Goal: Transaction & Acquisition: Purchase product/service

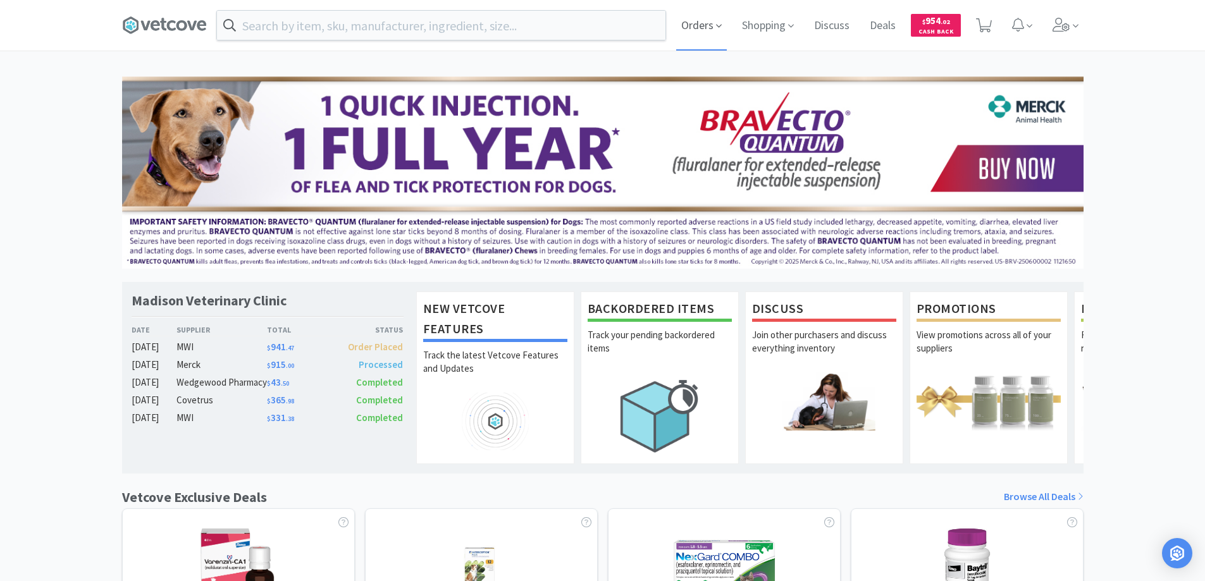
click at [694, 25] on span "Orders" at bounding box center [701, 25] width 51 height 51
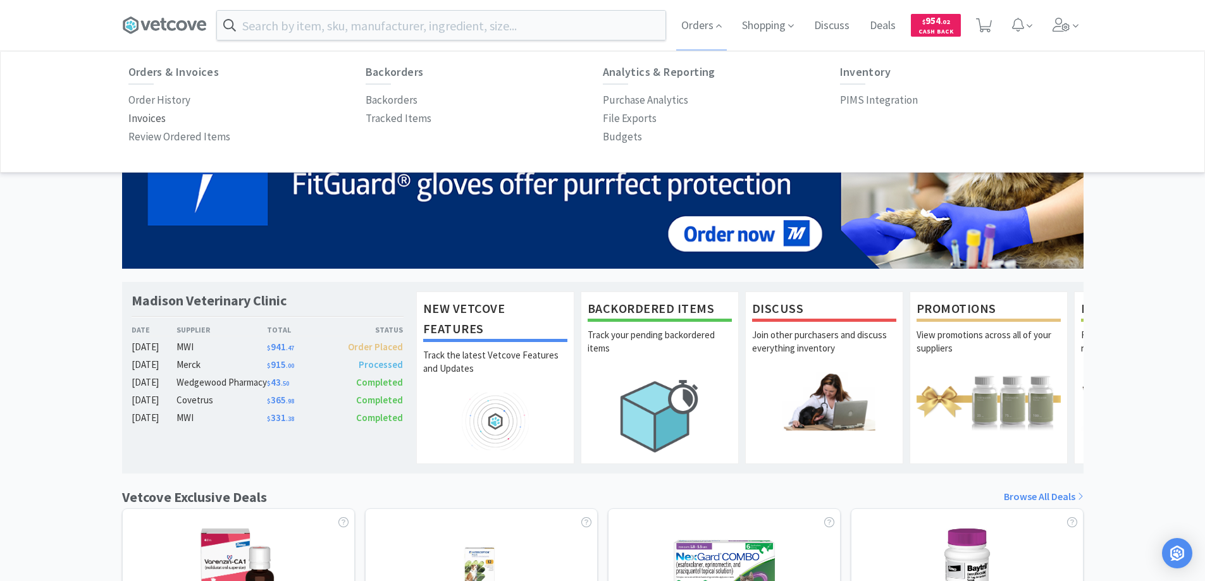
click at [156, 118] on p "Invoices" at bounding box center [146, 118] width 37 height 17
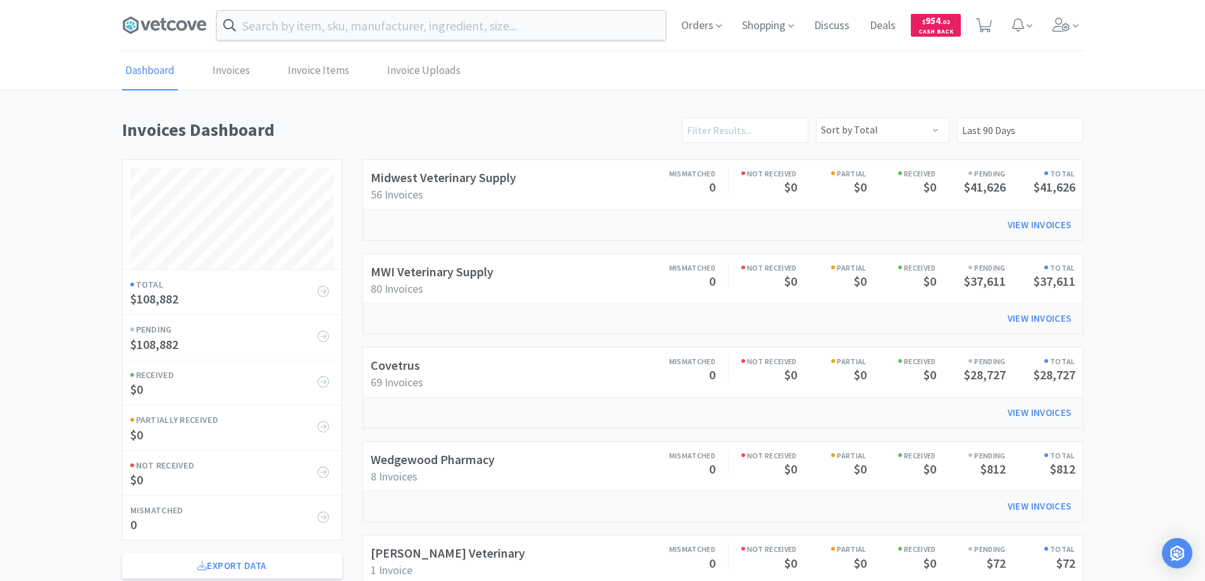
scroll to position [608, 962]
click at [224, 67] on link "Invoices" at bounding box center [231, 71] width 44 height 39
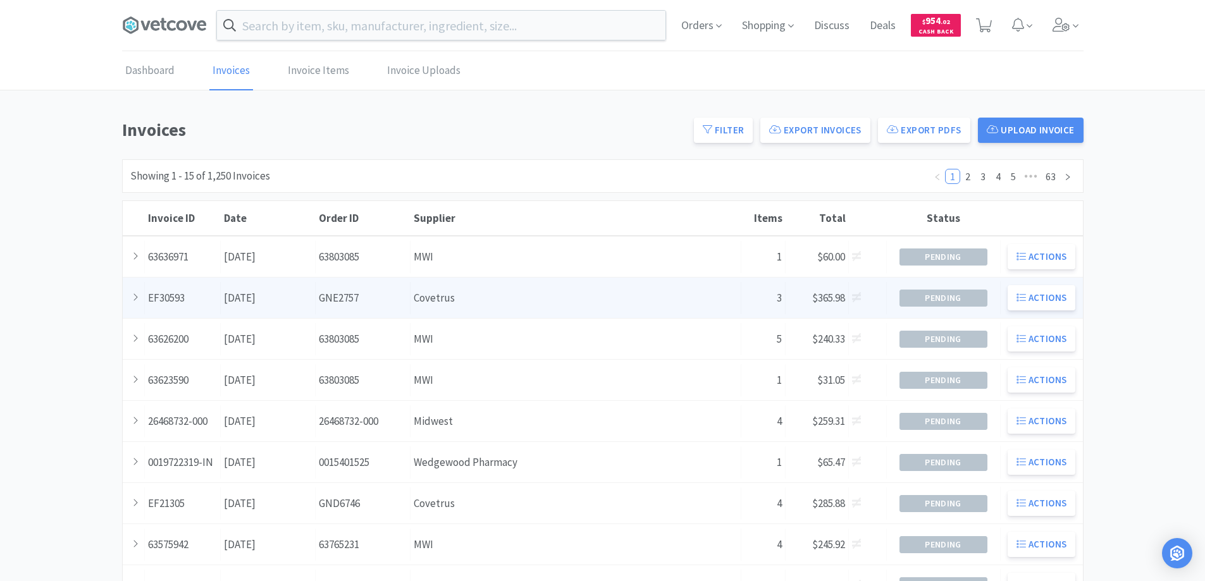
click at [426, 297] on div "Supplier Covetrus" at bounding box center [576, 298] width 331 height 32
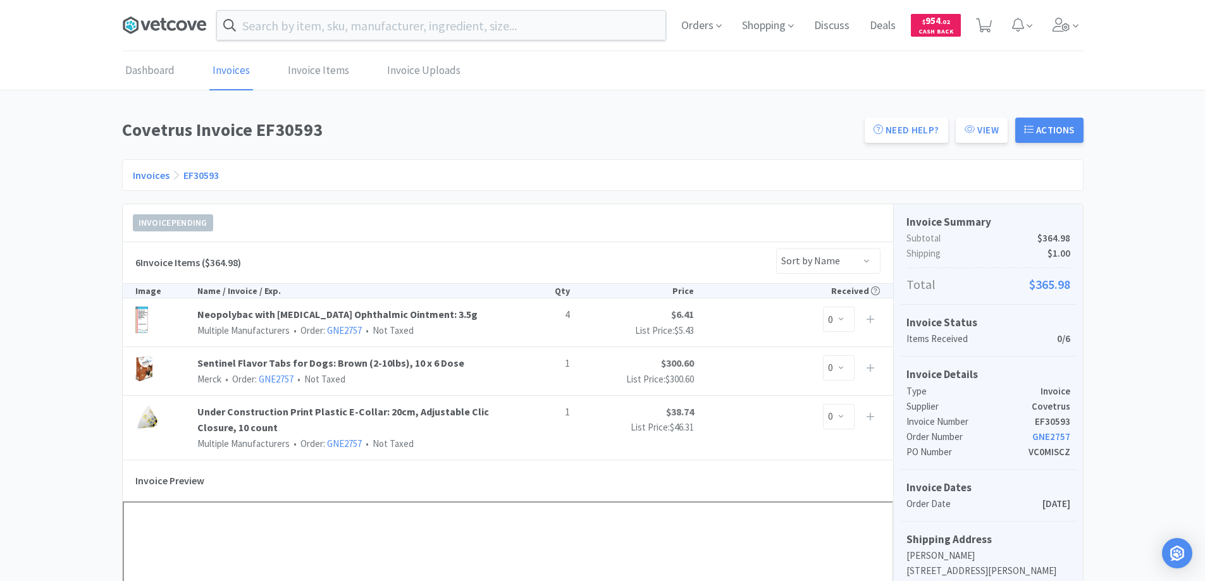
click at [161, 25] on icon at bounding box center [164, 25] width 85 height 19
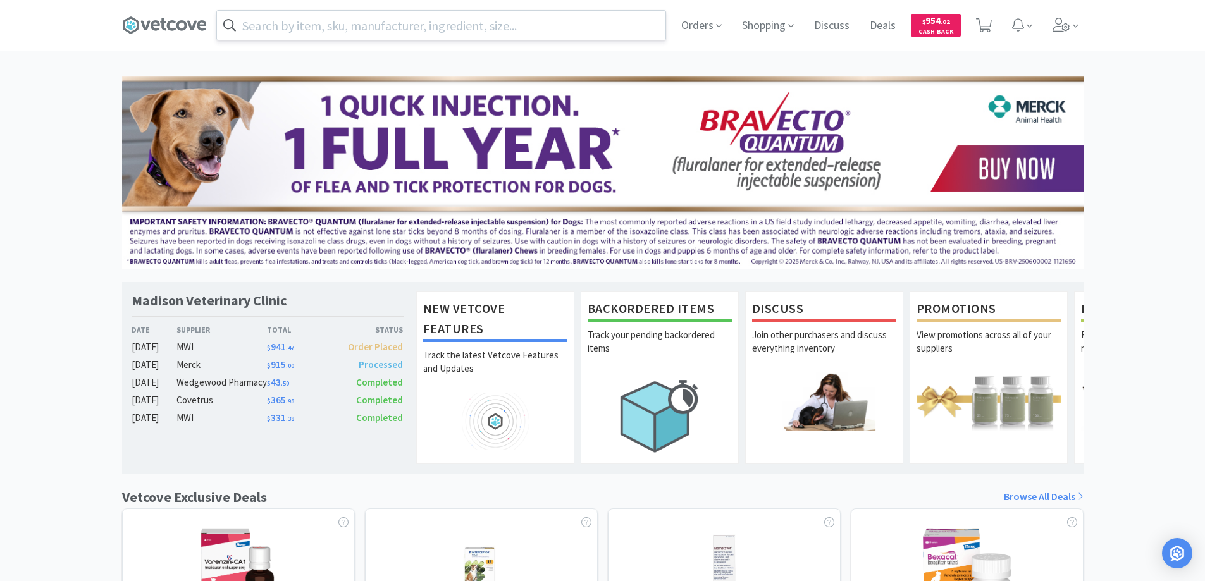
click at [254, 25] on input "text" at bounding box center [441, 25] width 449 height 29
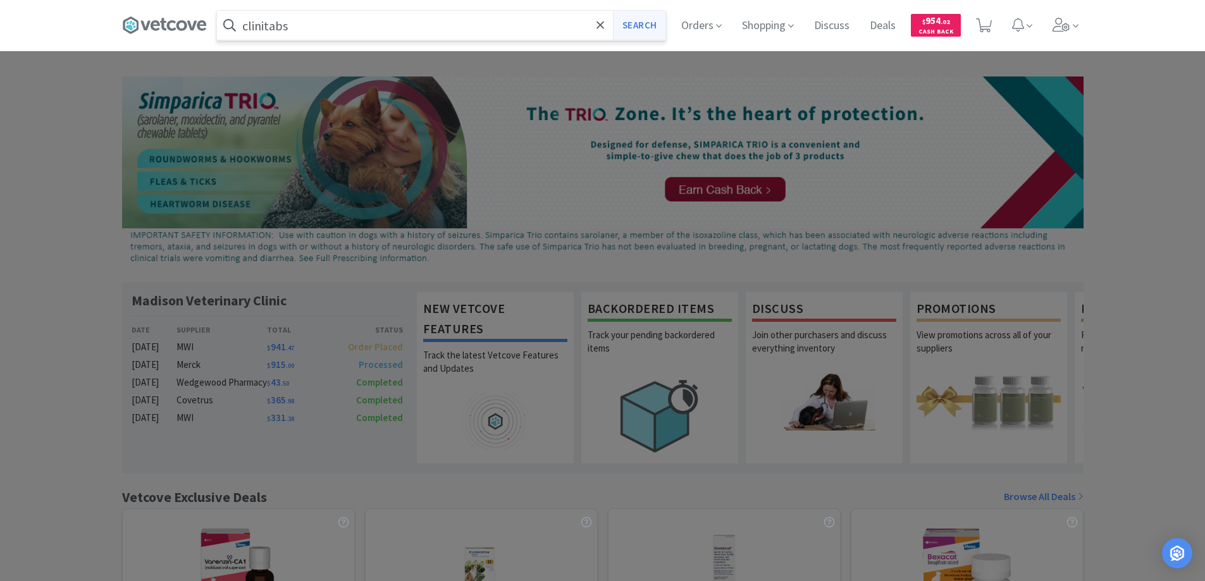
type input "clinitabs"
click at [639, 22] on button "Search" at bounding box center [639, 25] width 53 height 29
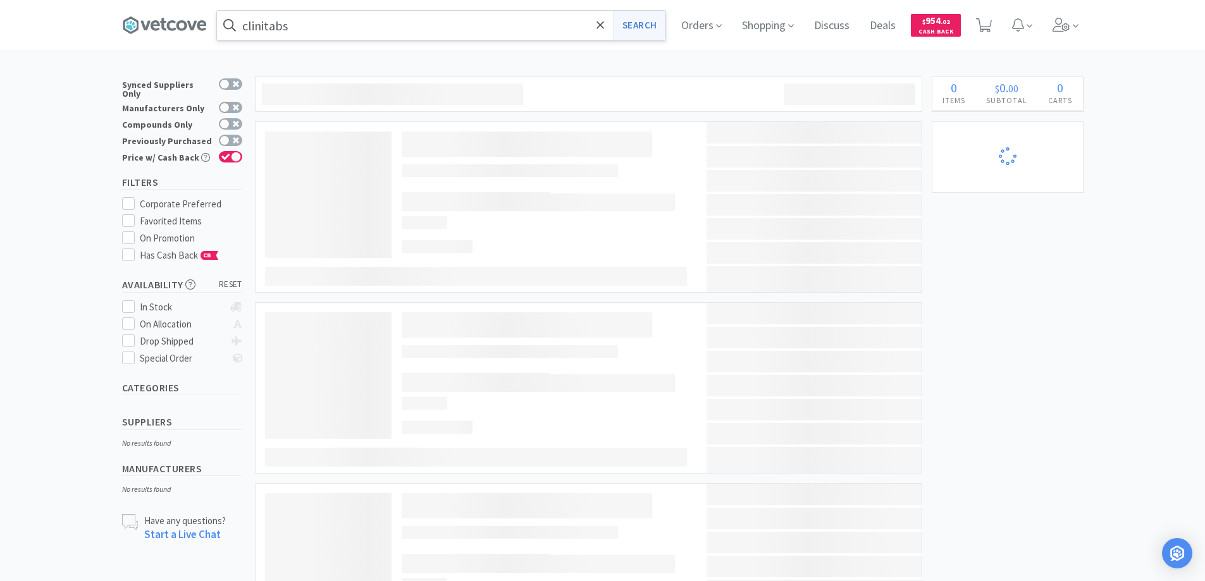
select select "1"
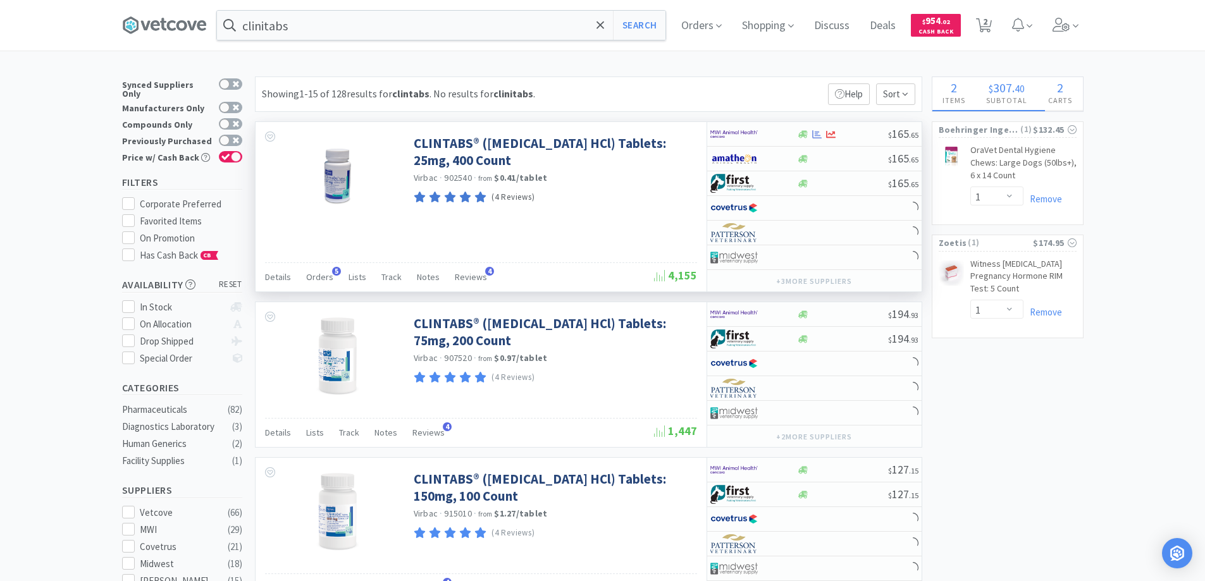
select select "4"
select select "3"
select select "1"
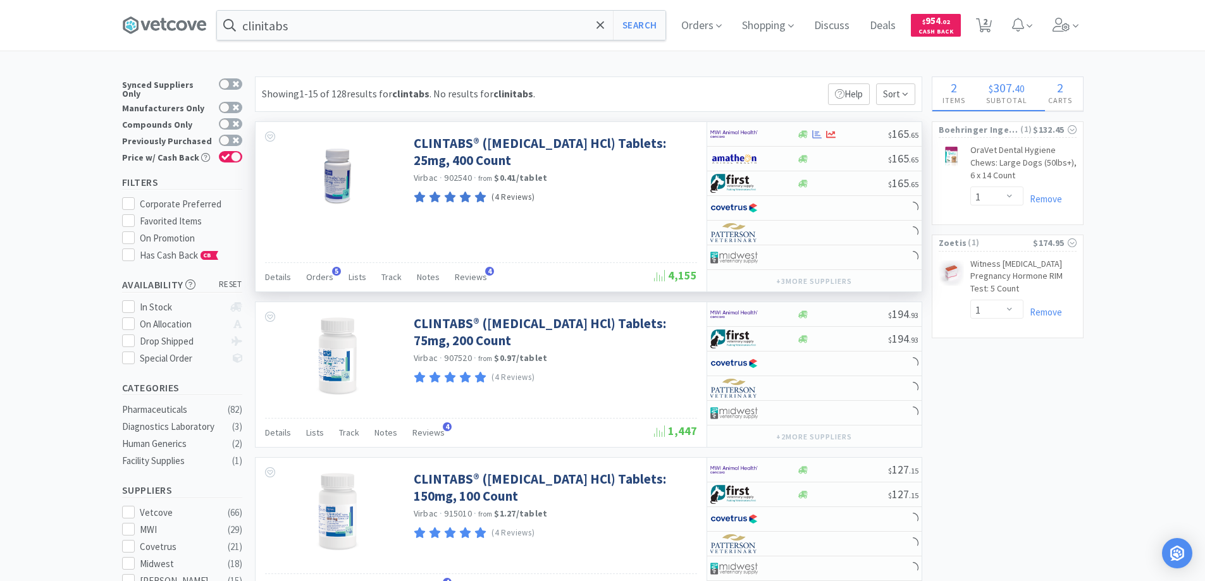
select select "1"
select select "8"
select select "4"
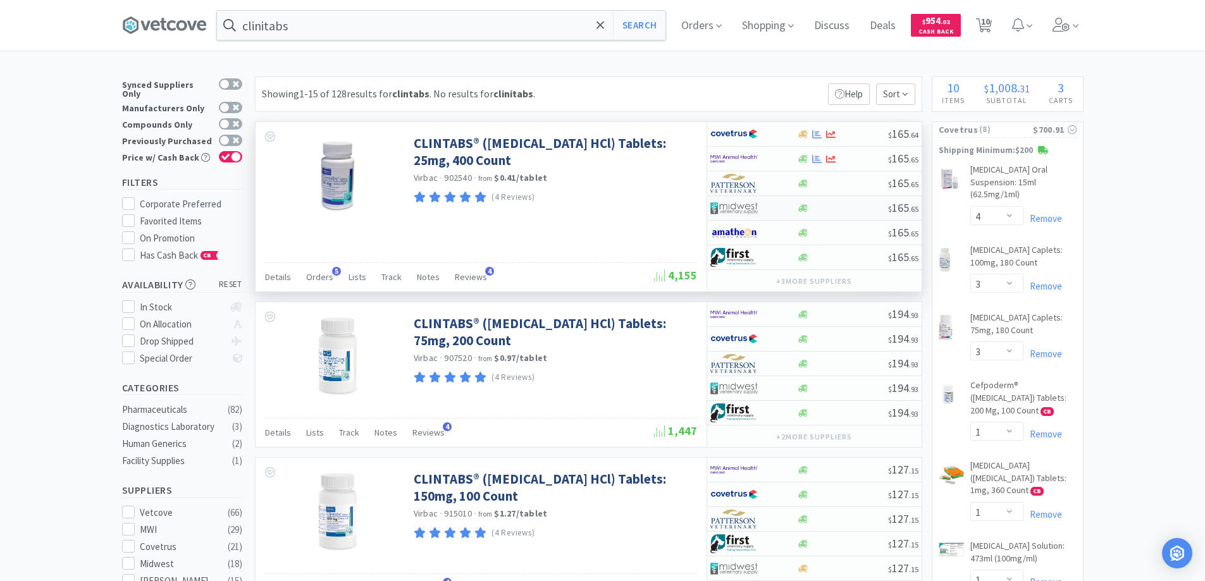
click at [770, 209] on div at bounding box center [745, 208] width 70 height 22
select select "1"
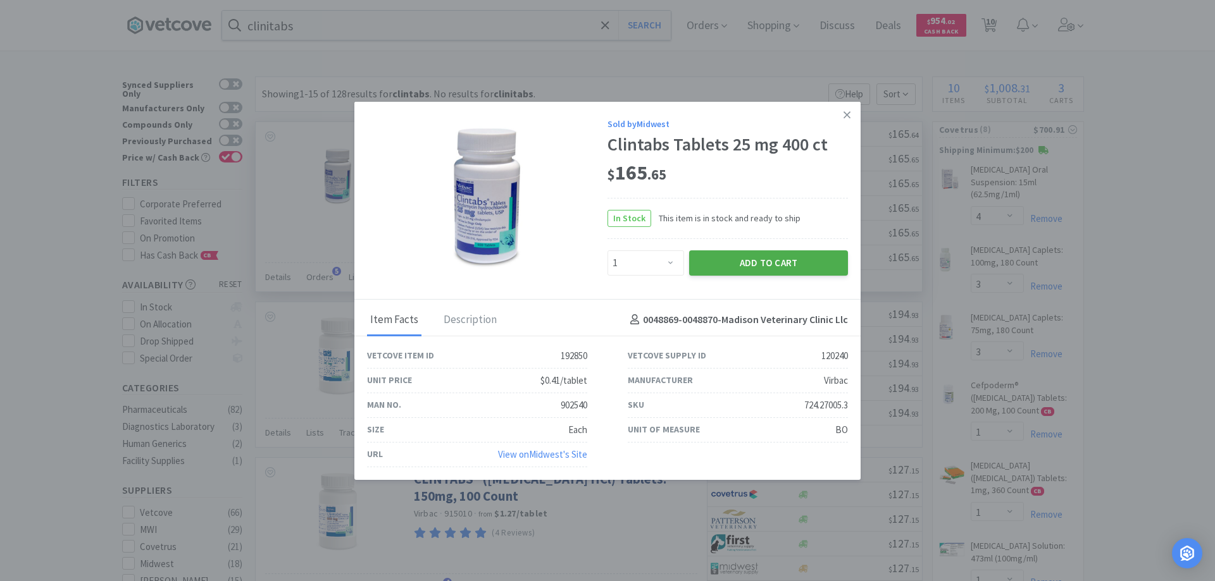
click at [746, 263] on button "Add to Cart" at bounding box center [768, 263] width 159 height 25
select select "1"
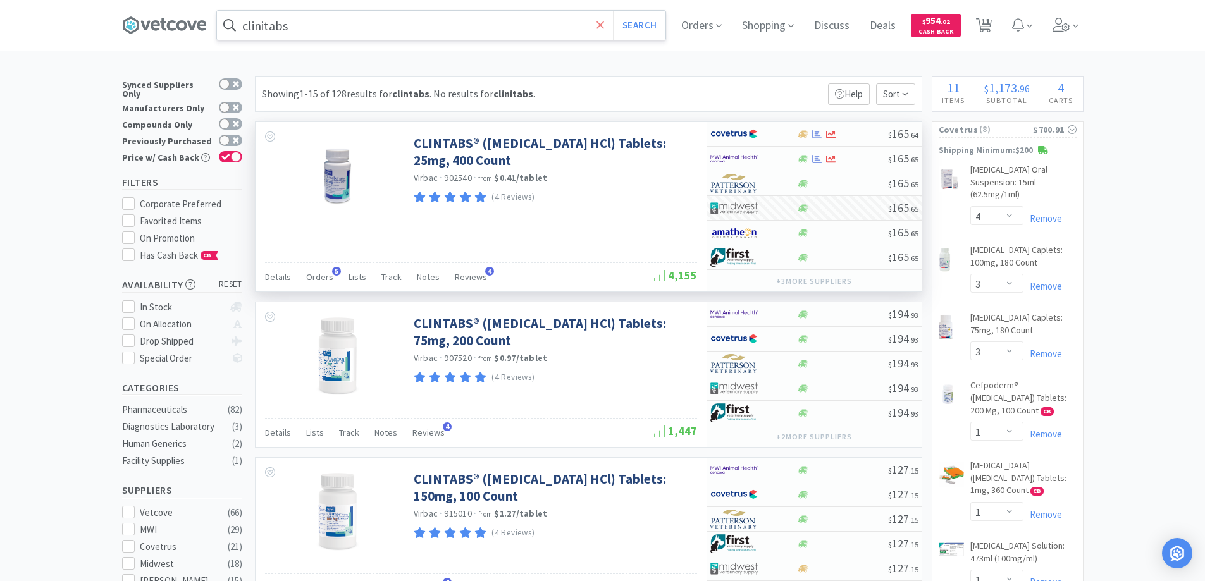
click at [603, 24] on icon at bounding box center [601, 25] width 8 height 8
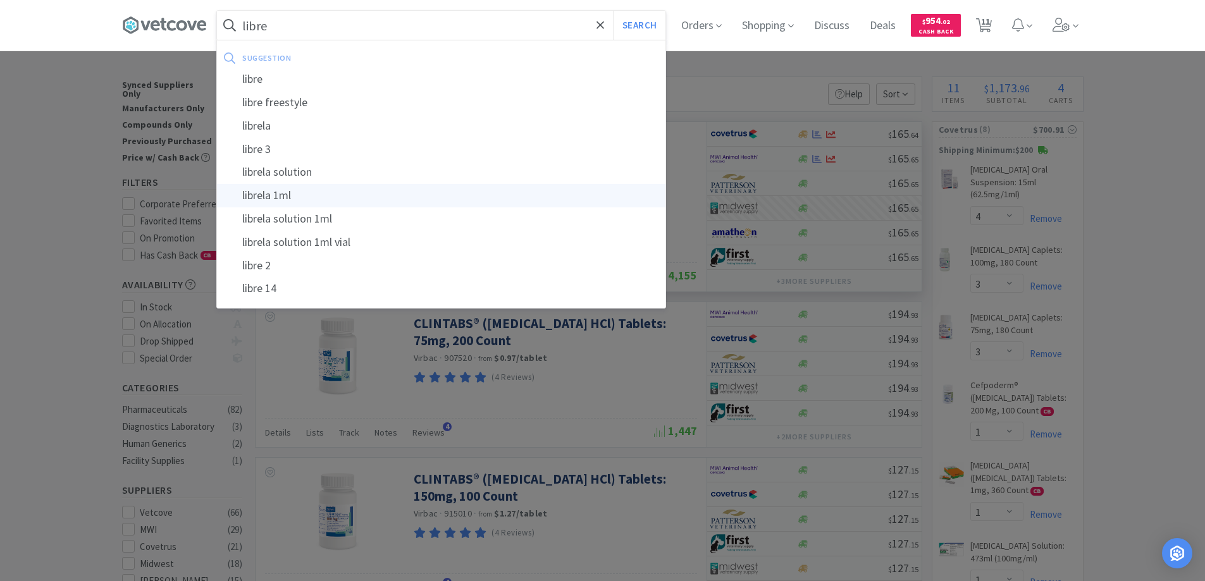
click at [263, 196] on div "librela 1ml" at bounding box center [441, 195] width 449 height 23
type input "librela 1ml"
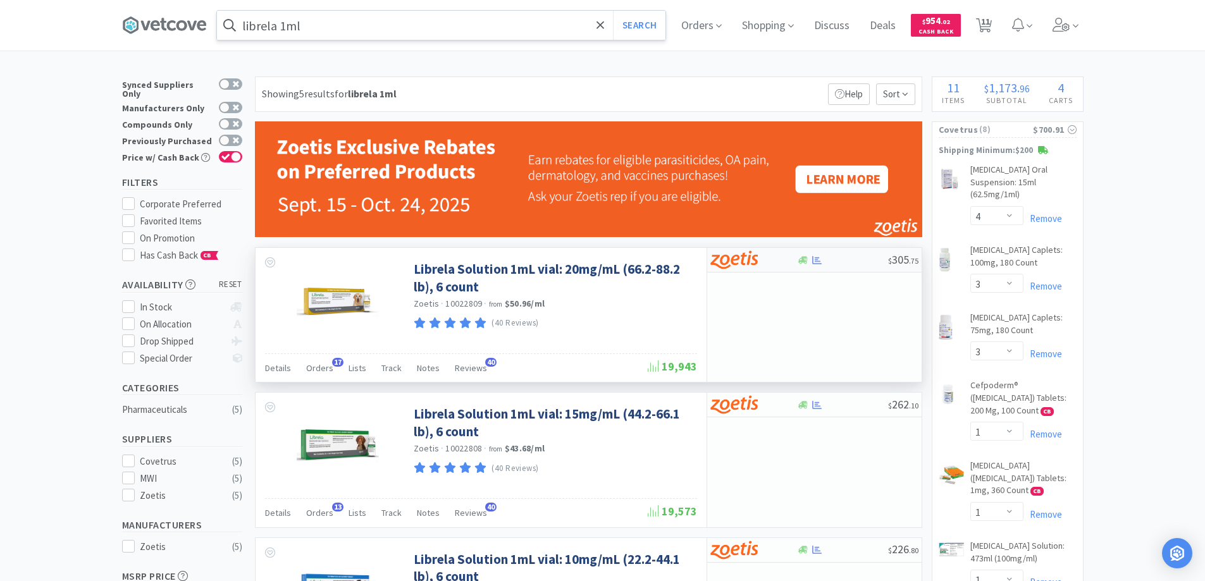
click at [788, 260] on div at bounding box center [753, 260] width 87 height 22
select select "1"
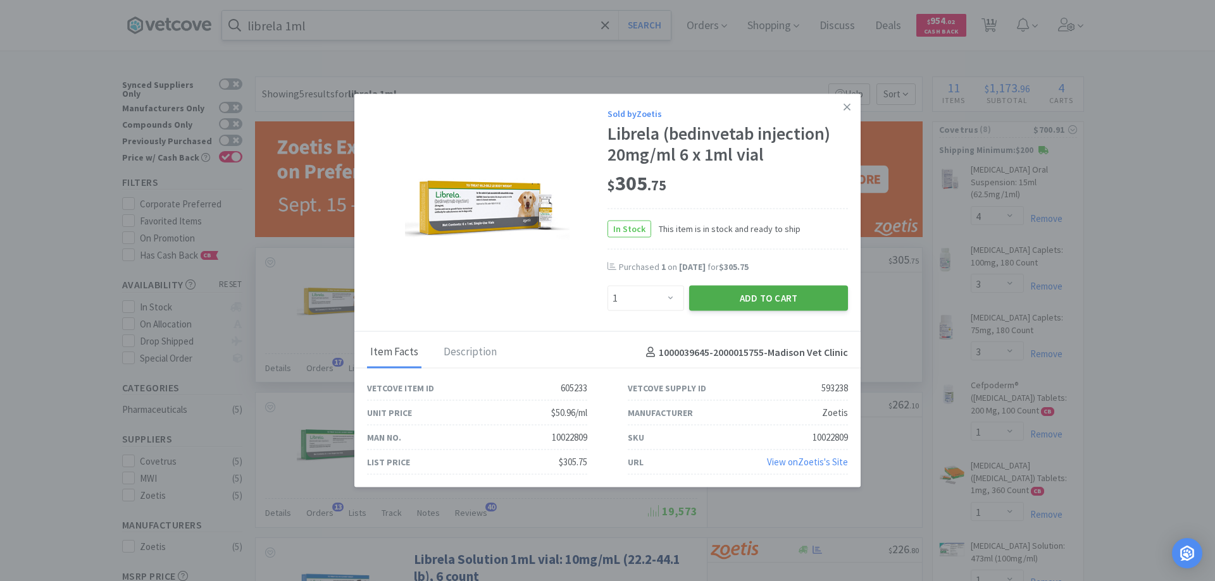
click at [756, 296] on button "Add to Cart" at bounding box center [768, 298] width 159 height 25
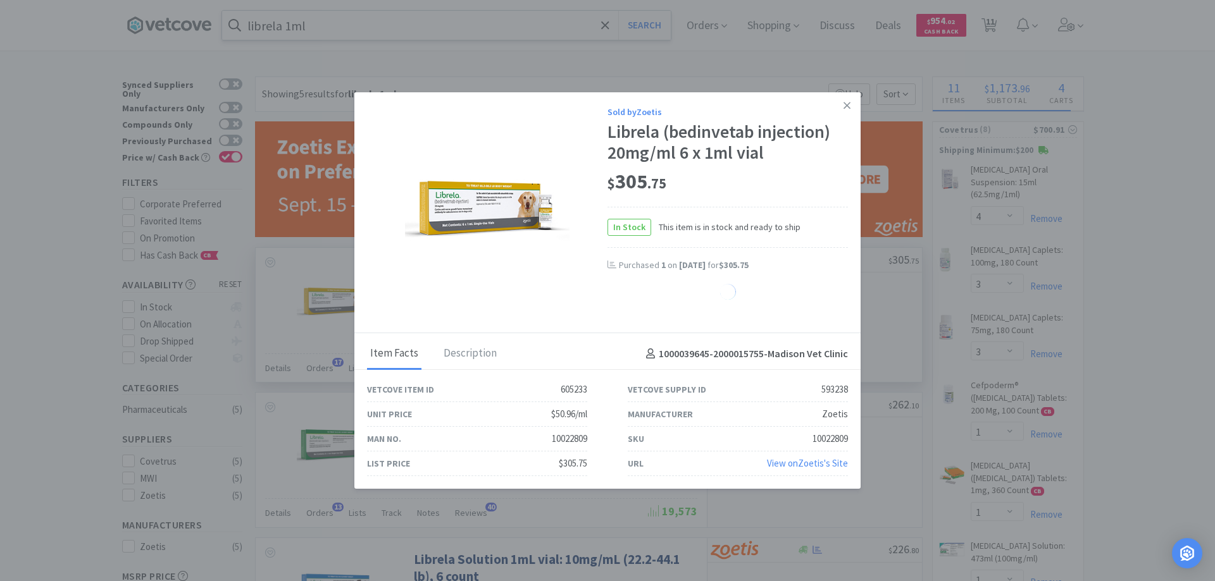
select select "1"
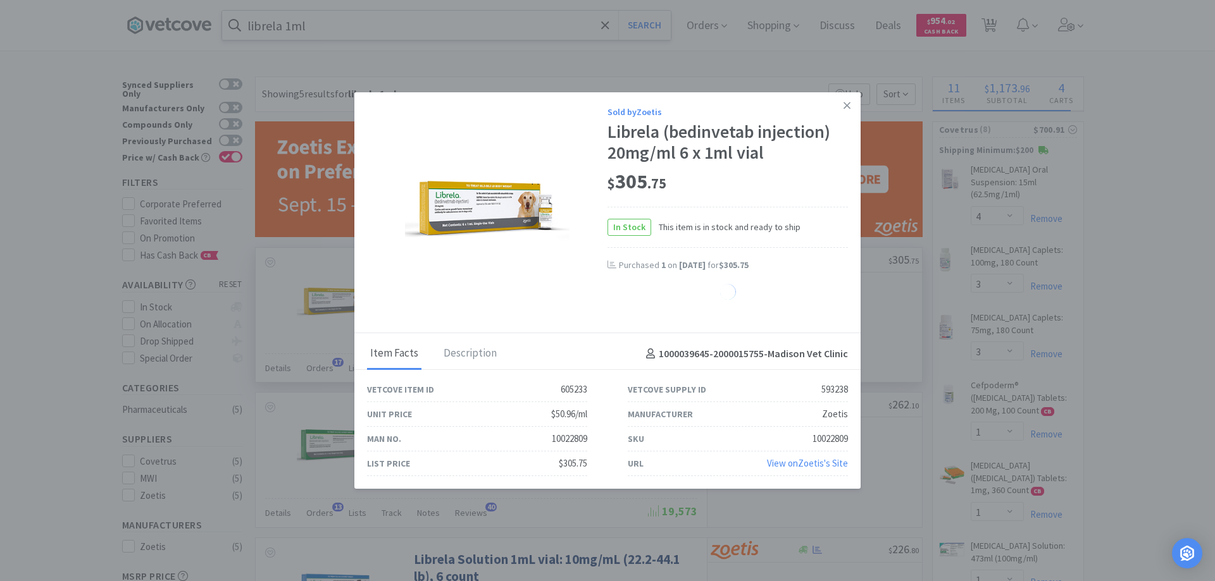
select select "1"
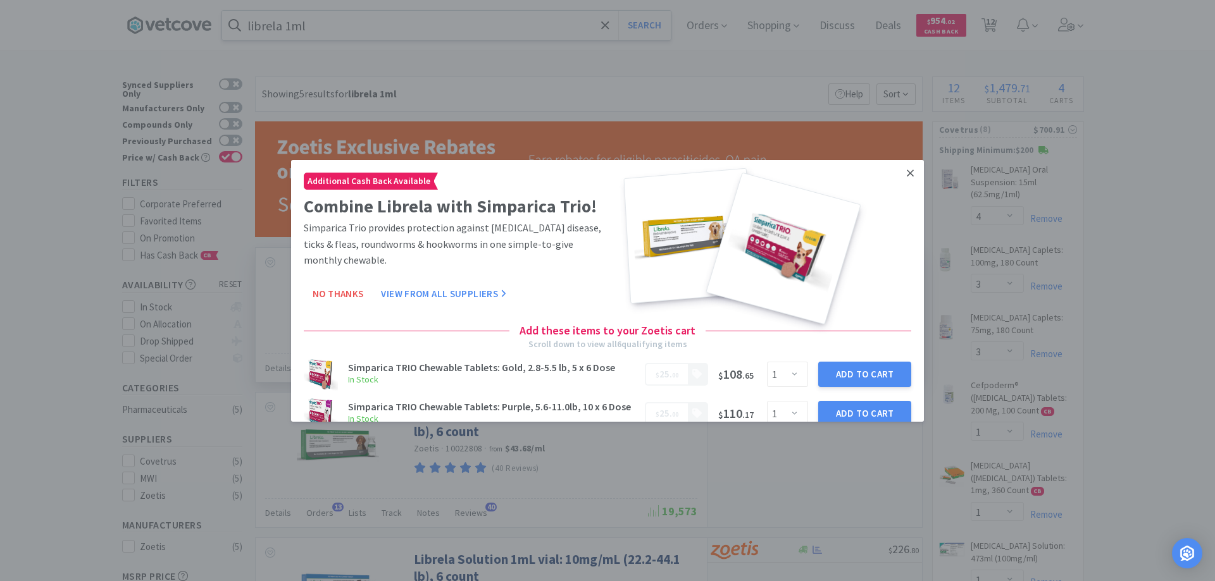
click at [907, 171] on icon at bounding box center [910, 173] width 7 height 7
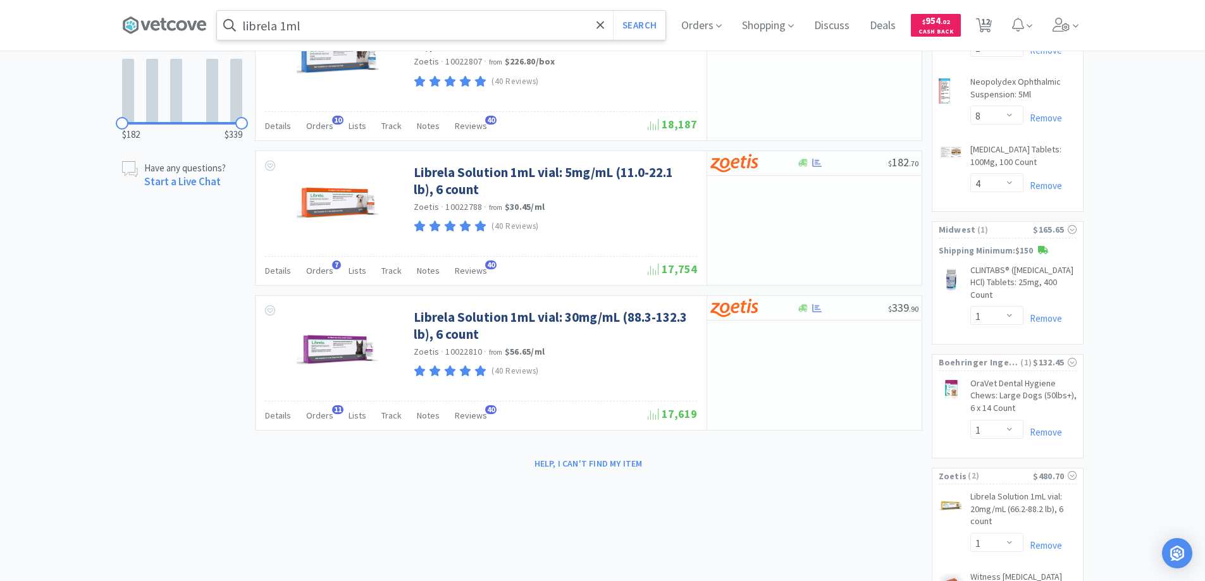
scroll to position [625, 0]
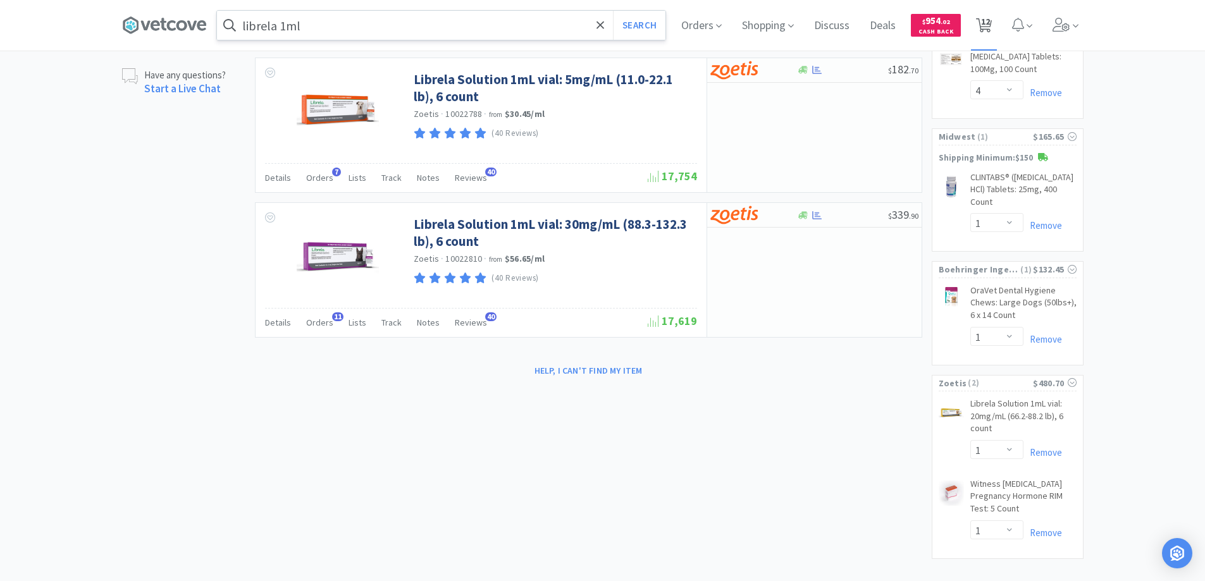
click at [990, 25] on span "12" at bounding box center [985, 21] width 9 height 51
select select "1"
select select "4"
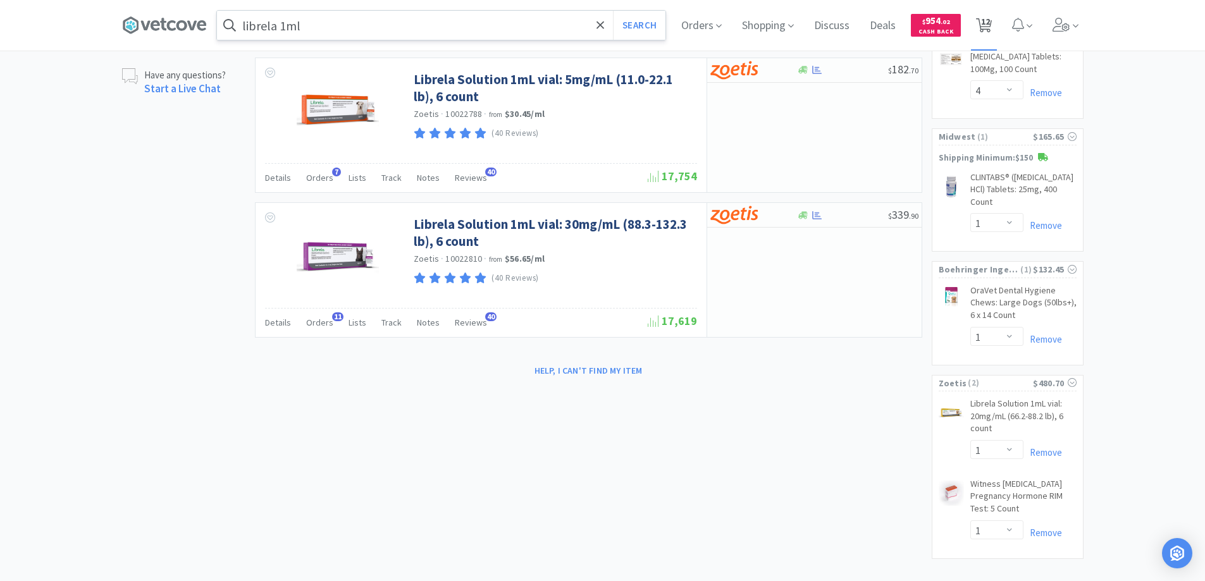
select select "3"
select select "1"
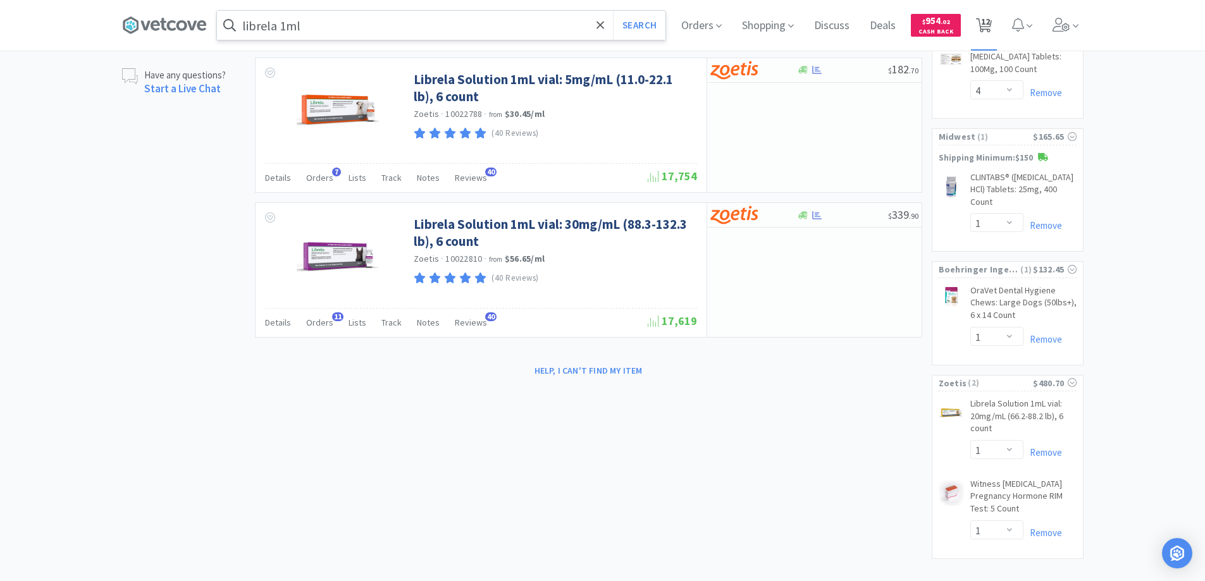
select select "8"
select select "4"
select select "1"
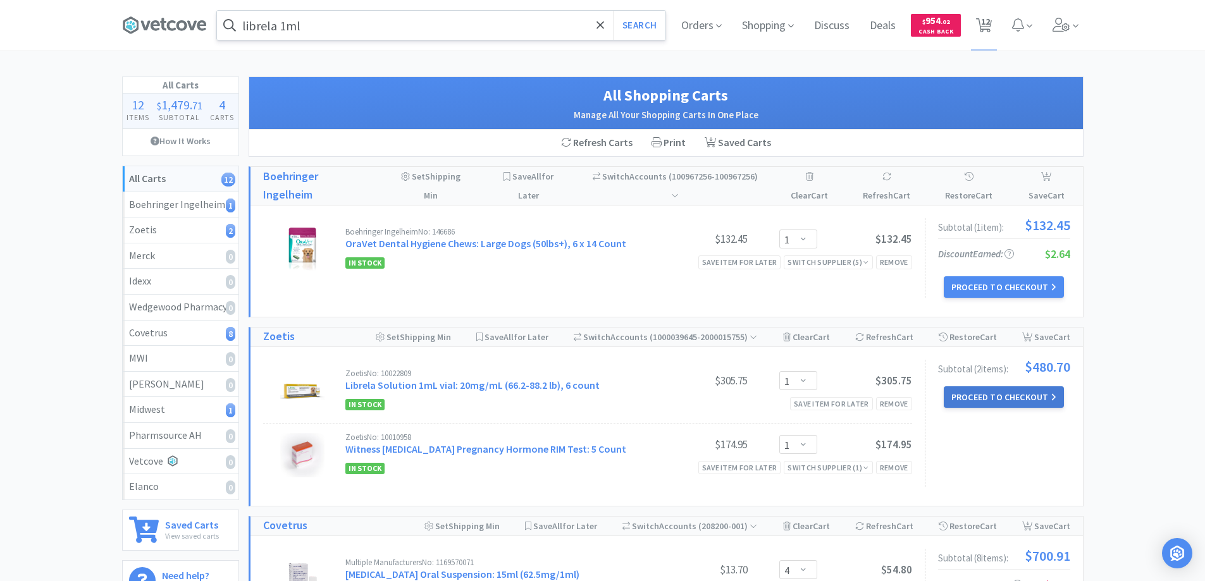
click at [969, 397] on button "Proceed to Checkout" at bounding box center [1004, 398] width 120 height 22
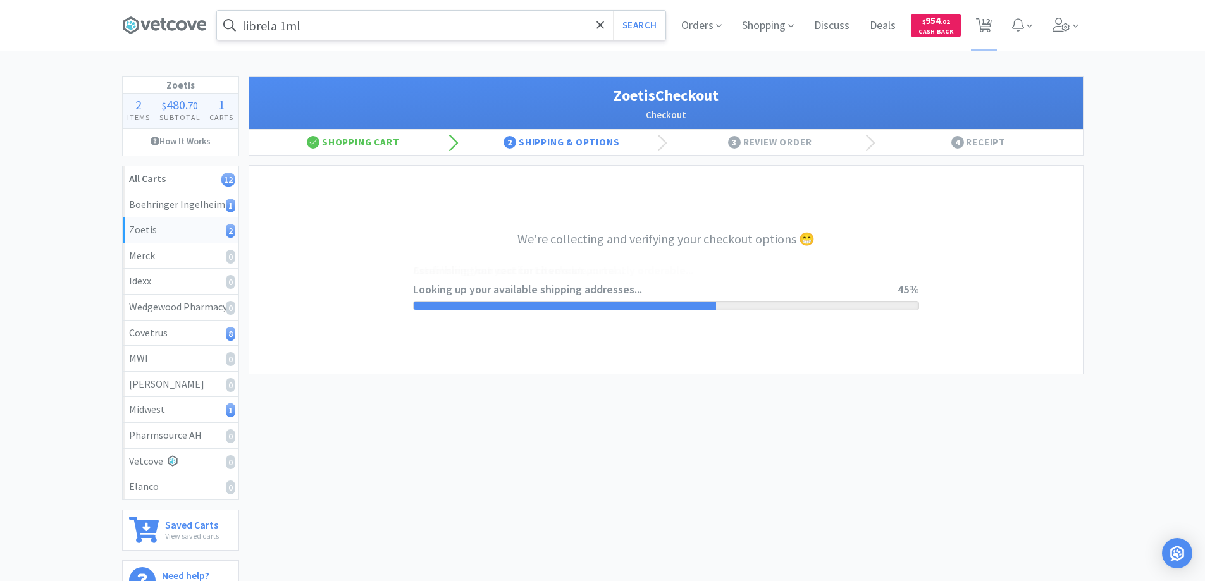
select select "invoice"
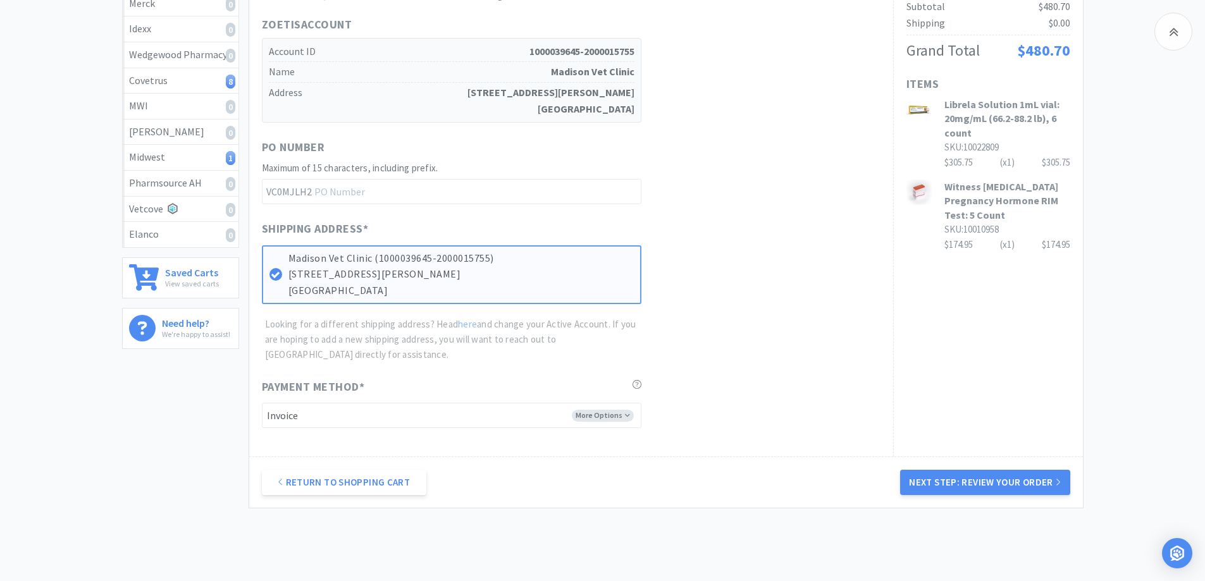
scroll to position [253, 0]
click at [978, 478] on button "Next Step: Review Your Order" at bounding box center [985, 481] width 170 height 25
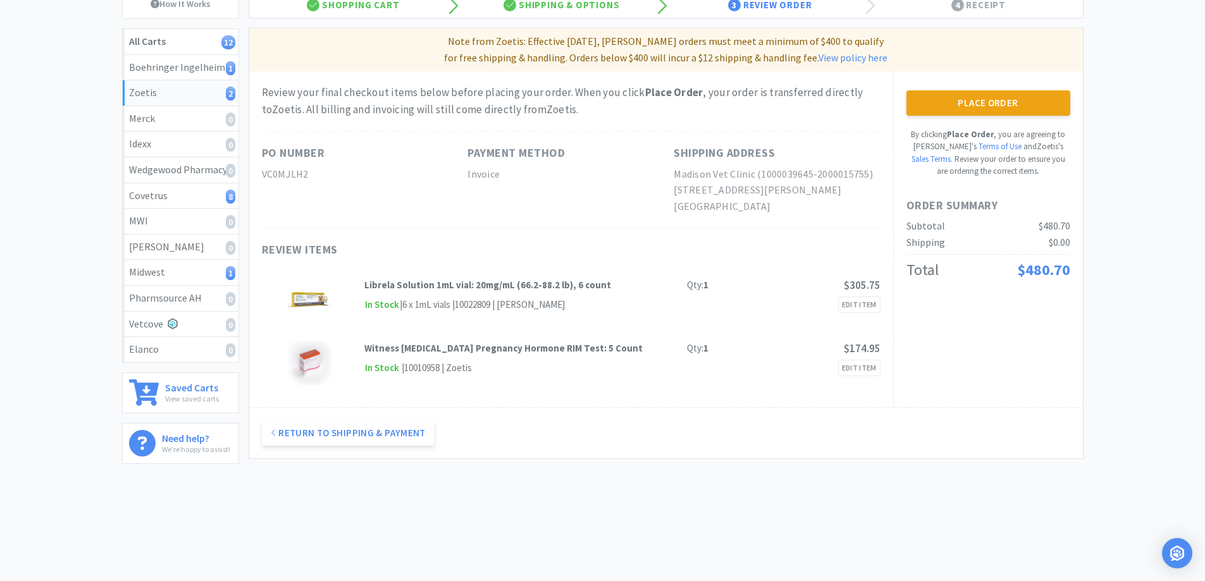
scroll to position [0, 0]
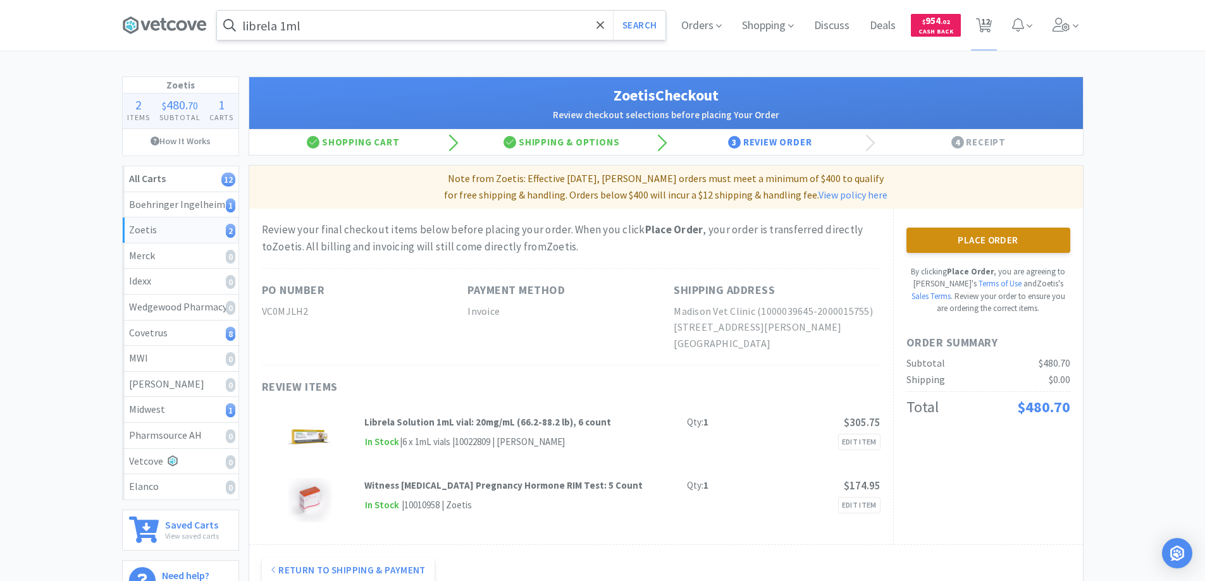
click at [946, 241] on button "Place Order" at bounding box center [989, 240] width 164 height 25
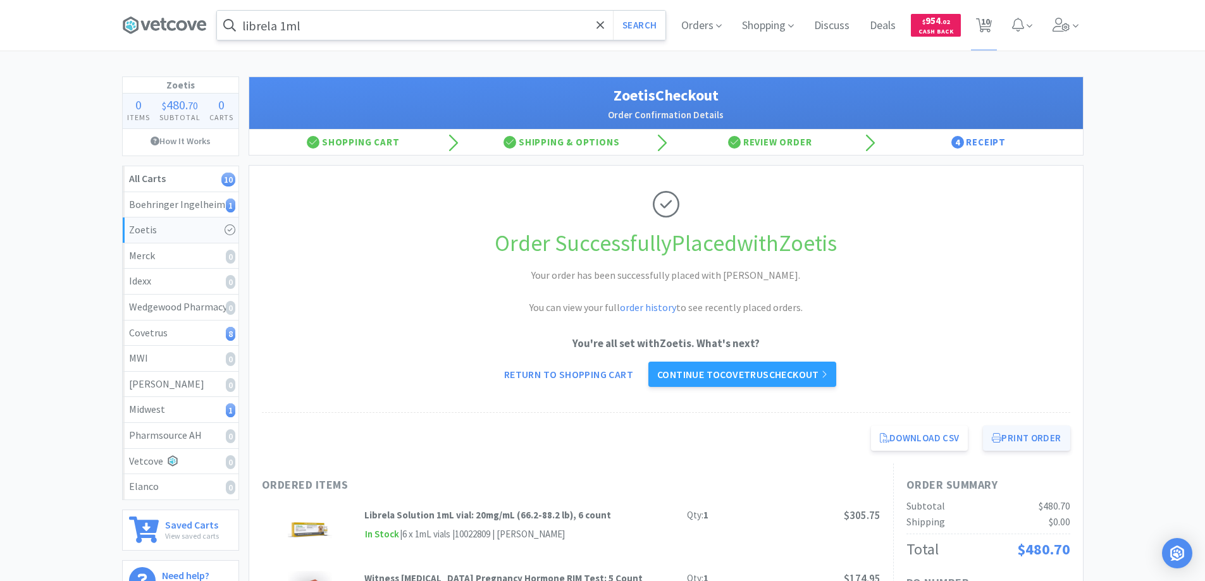
click at [1023, 442] on button "Print Order" at bounding box center [1026, 438] width 87 height 25
click at [984, 25] on span "10" at bounding box center [985, 21] width 9 height 51
select select "1"
select select "4"
select select "3"
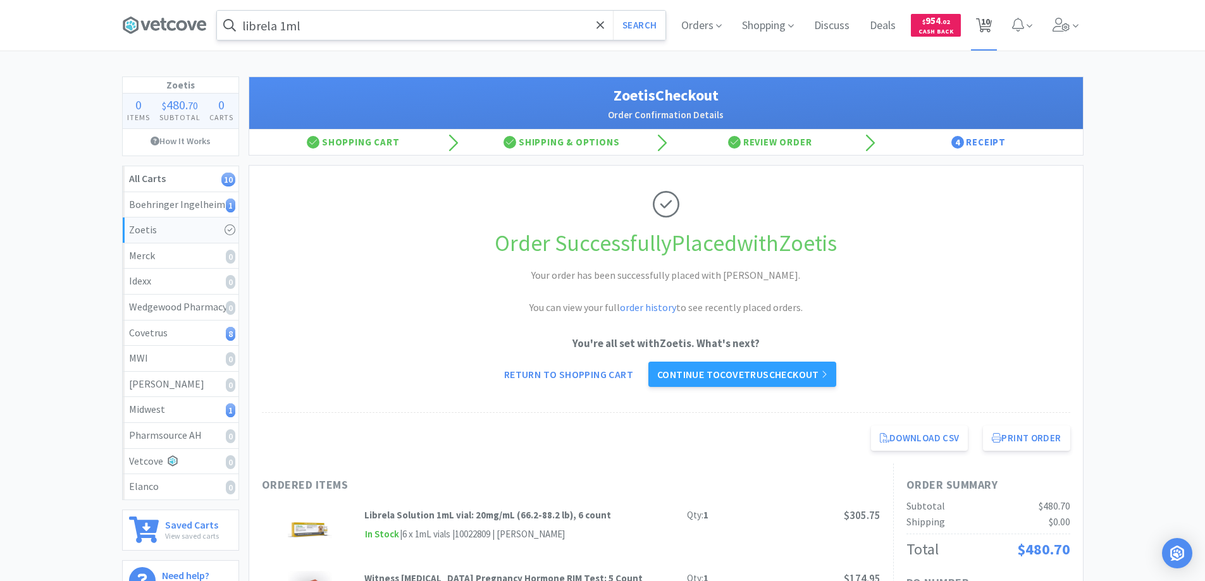
select select "3"
select select "1"
select select "8"
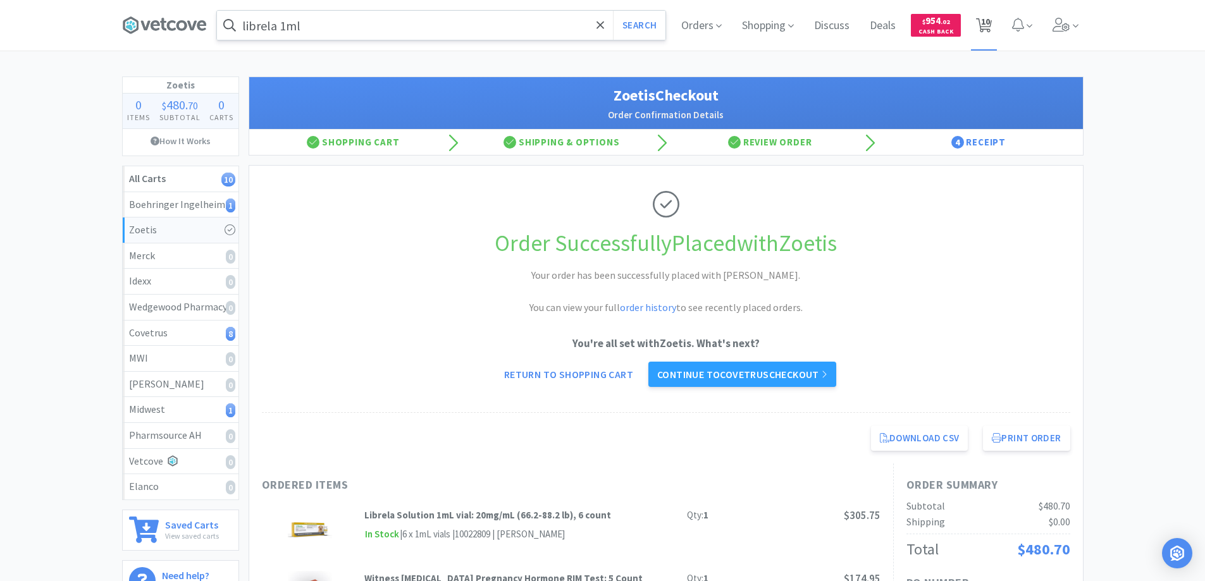
select select "4"
select select "1"
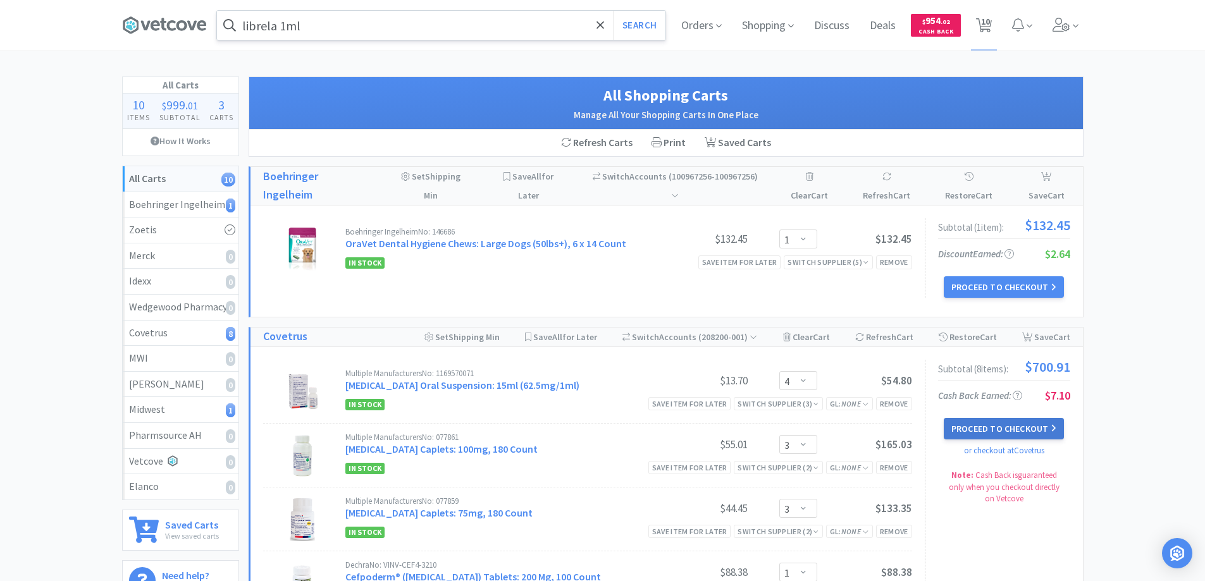
click at [971, 429] on button "Proceed to Checkout" at bounding box center [1004, 429] width 120 height 22
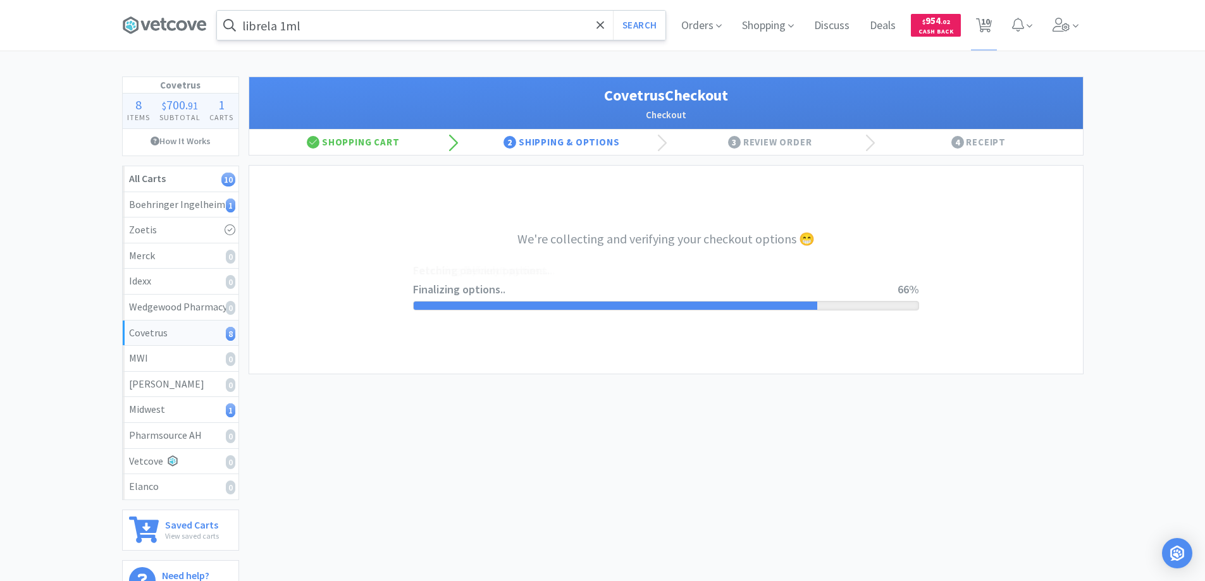
select select "ACCOUNT"
select select "cvt-standard-net"
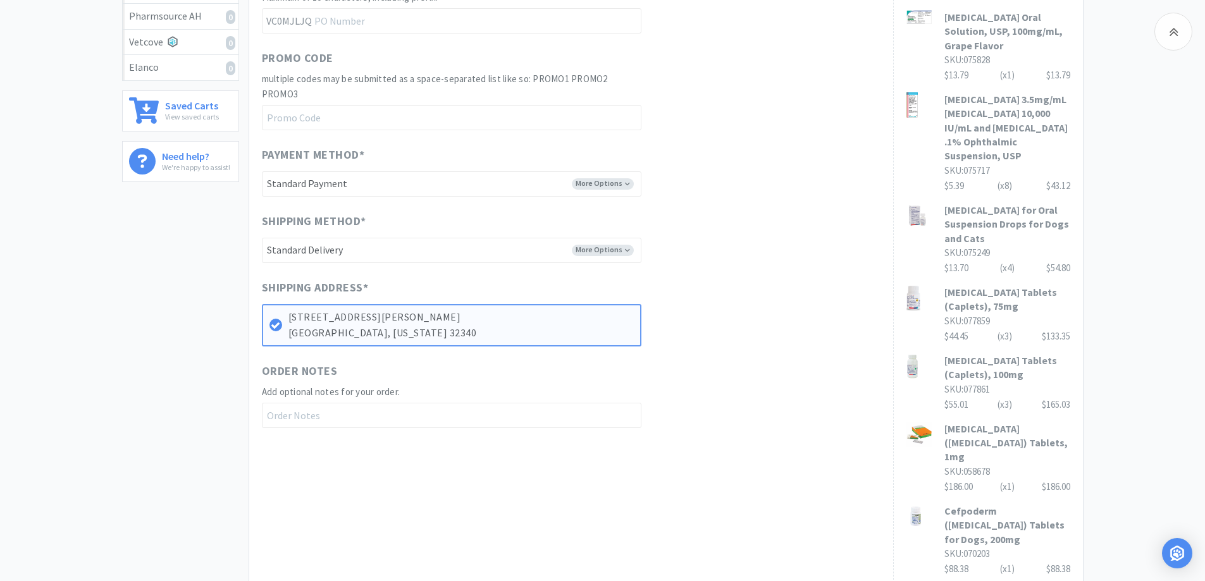
scroll to position [609, 0]
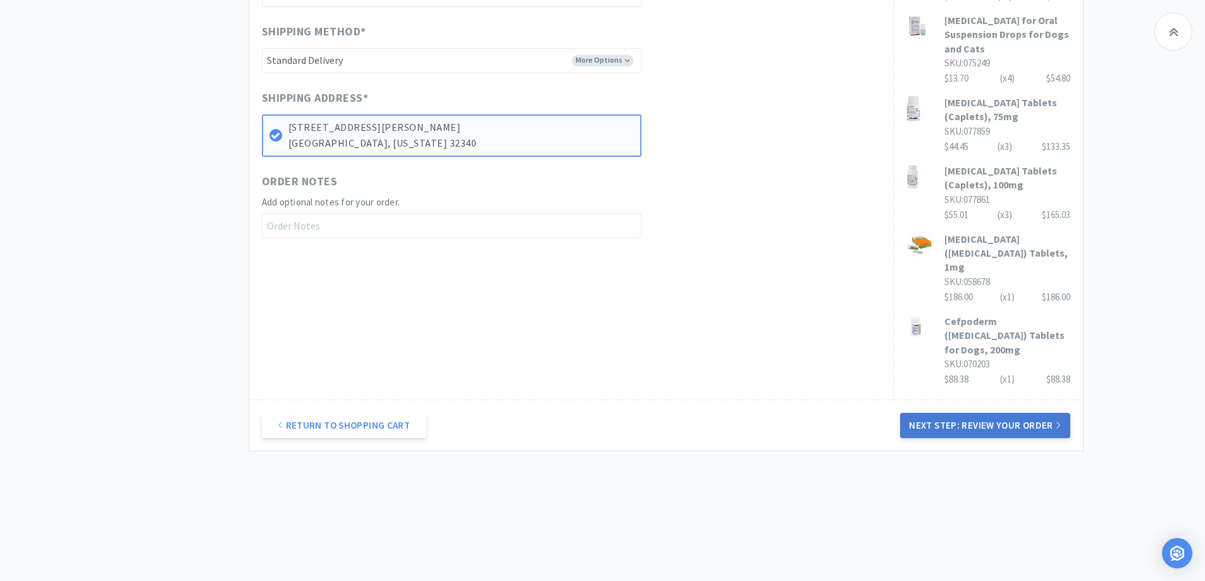
click at [976, 425] on button "Next Step: Review Your Order" at bounding box center [985, 425] width 170 height 25
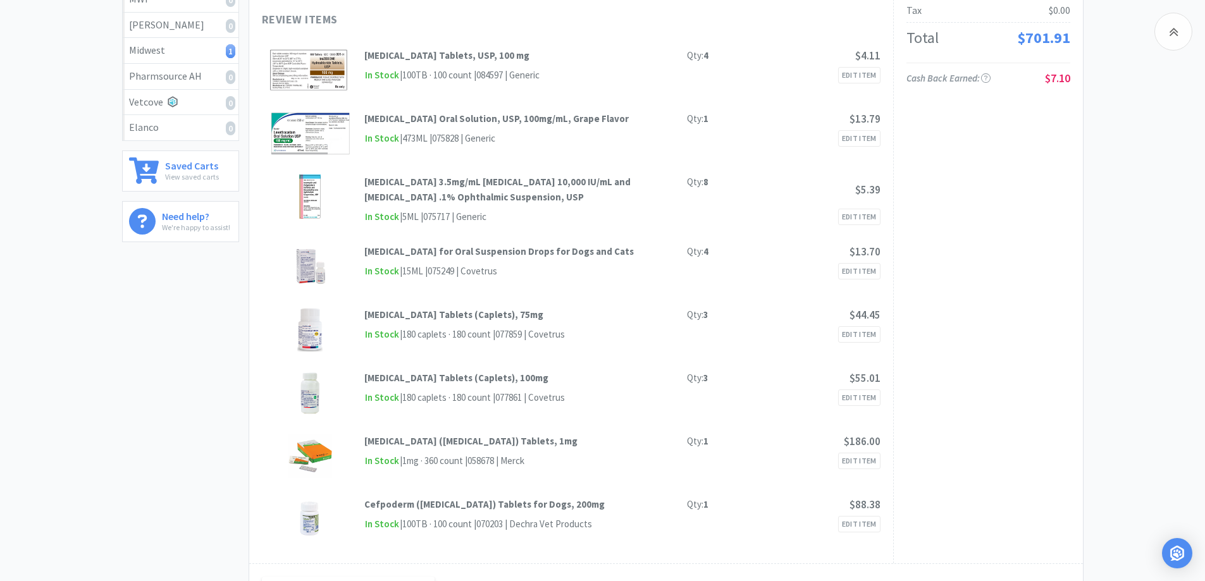
scroll to position [150, 0]
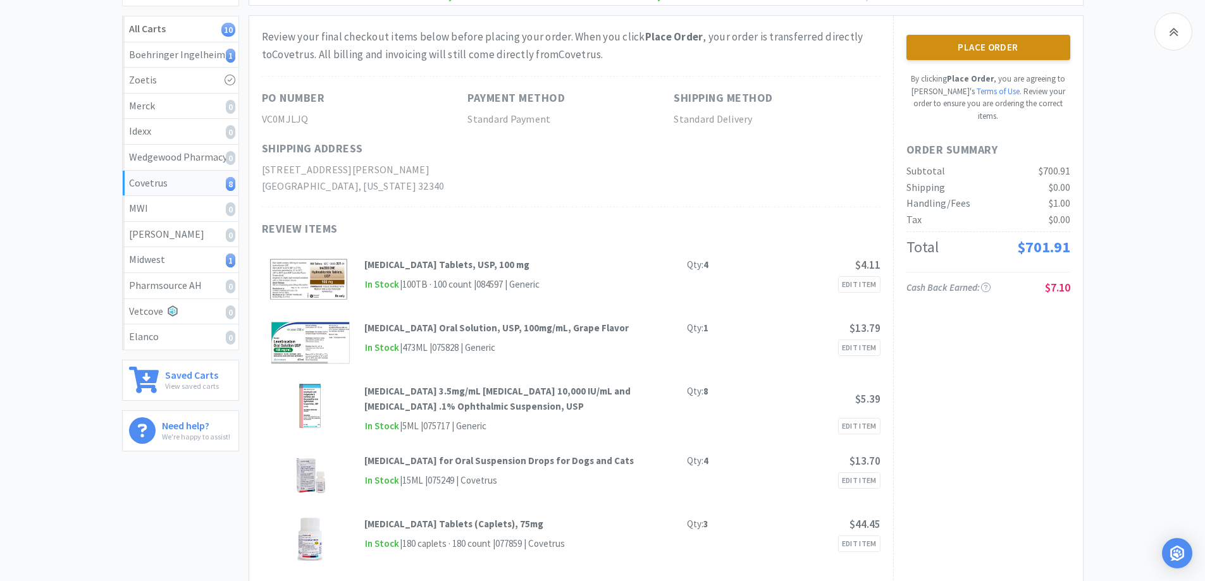
click at [997, 42] on button "Place Order" at bounding box center [989, 47] width 164 height 25
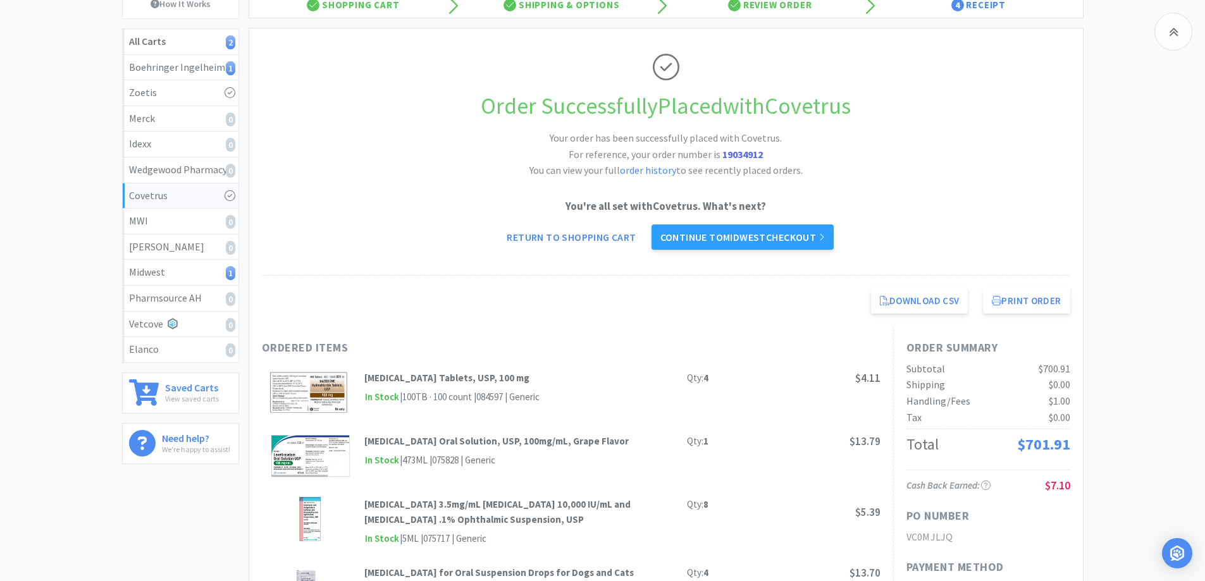
scroll to position [150, 0]
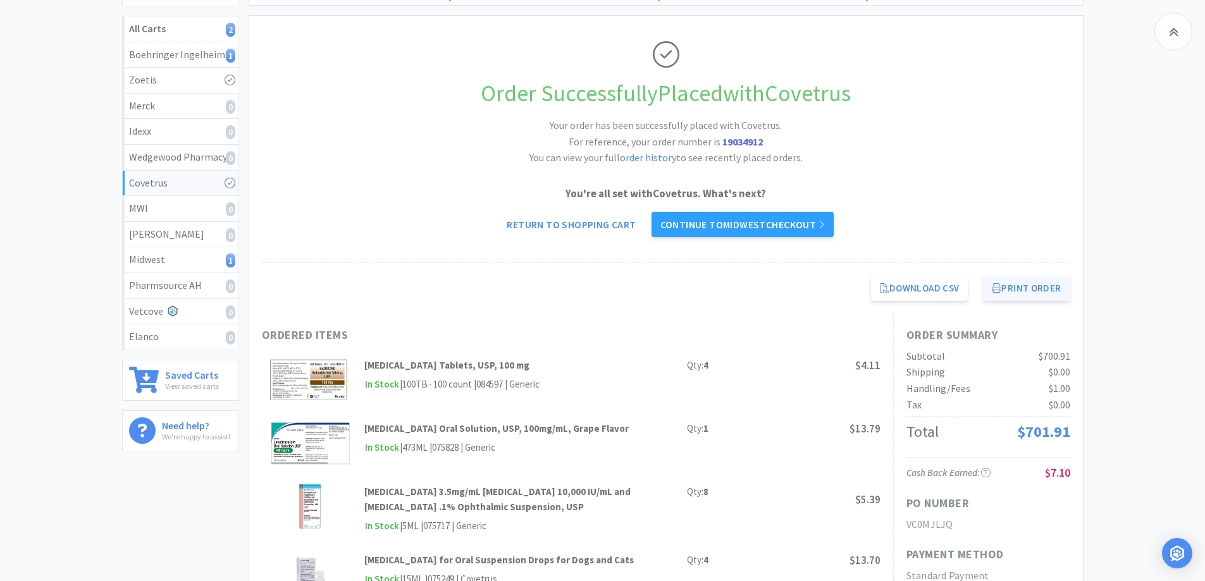
click at [1017, 287] on button "Print Order" at bounding box center [1026, 288] width 87 height 25
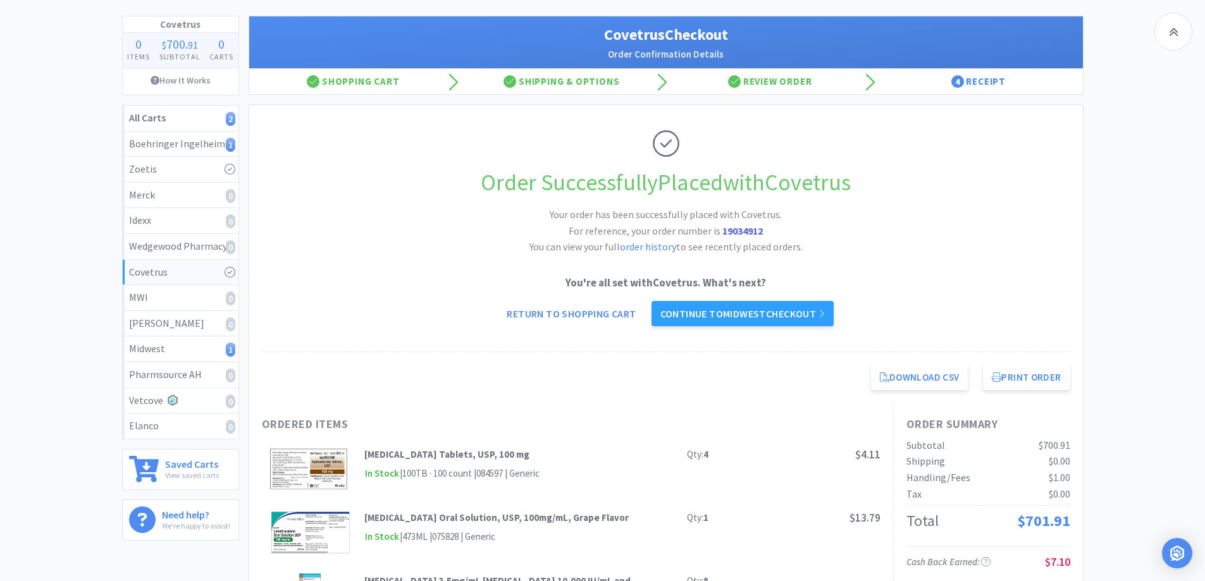
scroll to position [0, 0]
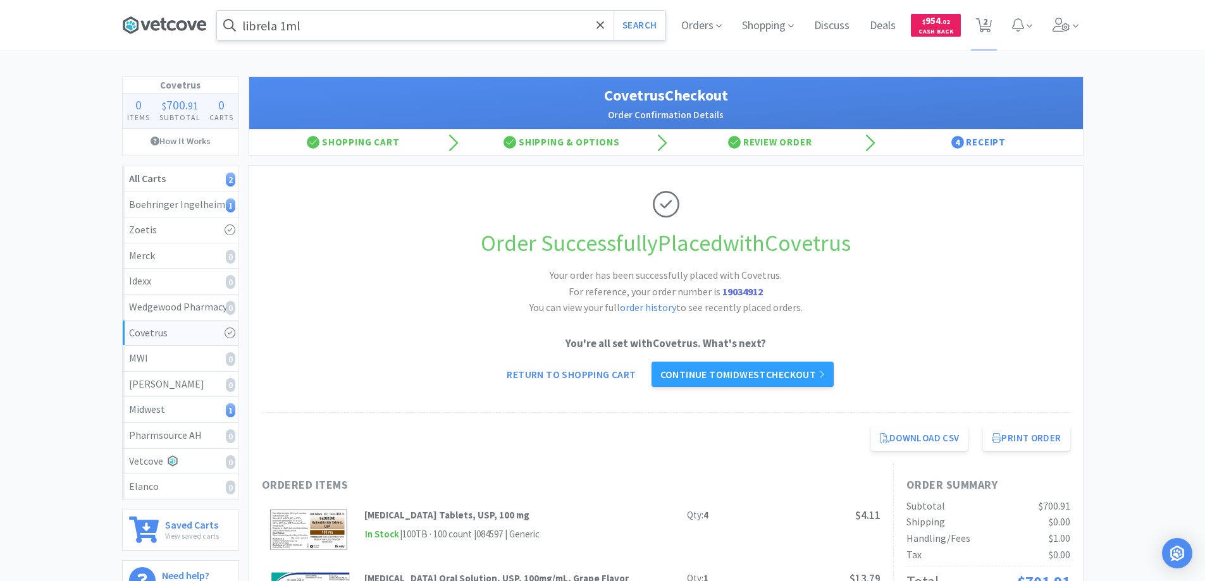
click at [171, 23] on icon at bounding box center [164, 25] width 85 height 19
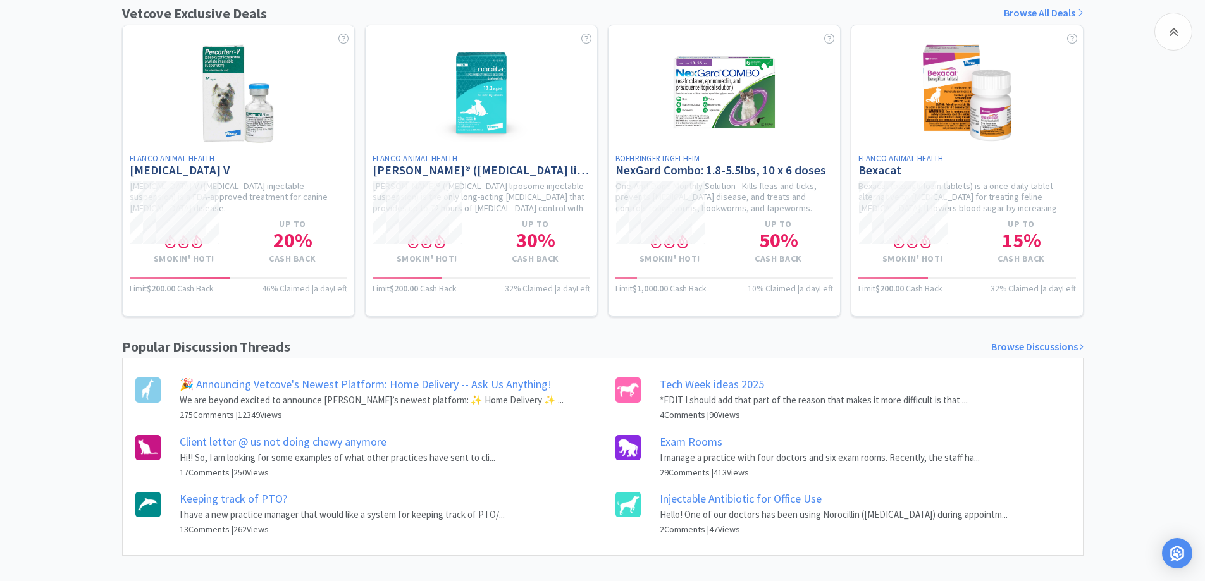
scroll to position [506, 0]
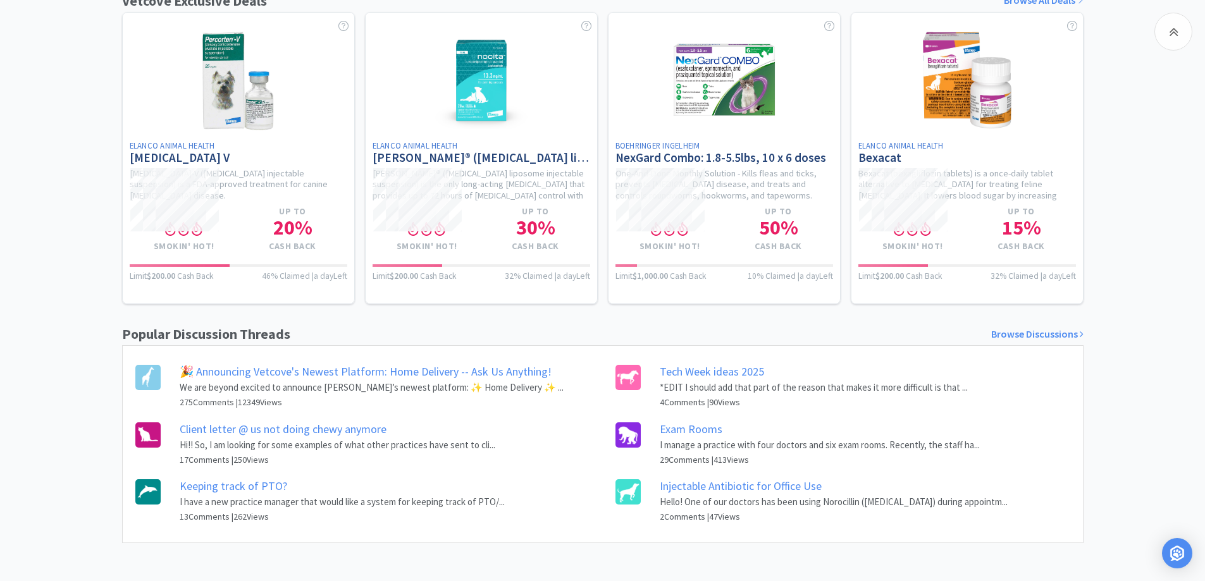
click at [280, 433] on link "Client letter @ us not doing chewy anymore" at bounding box center [283, 429] width 207 height 15
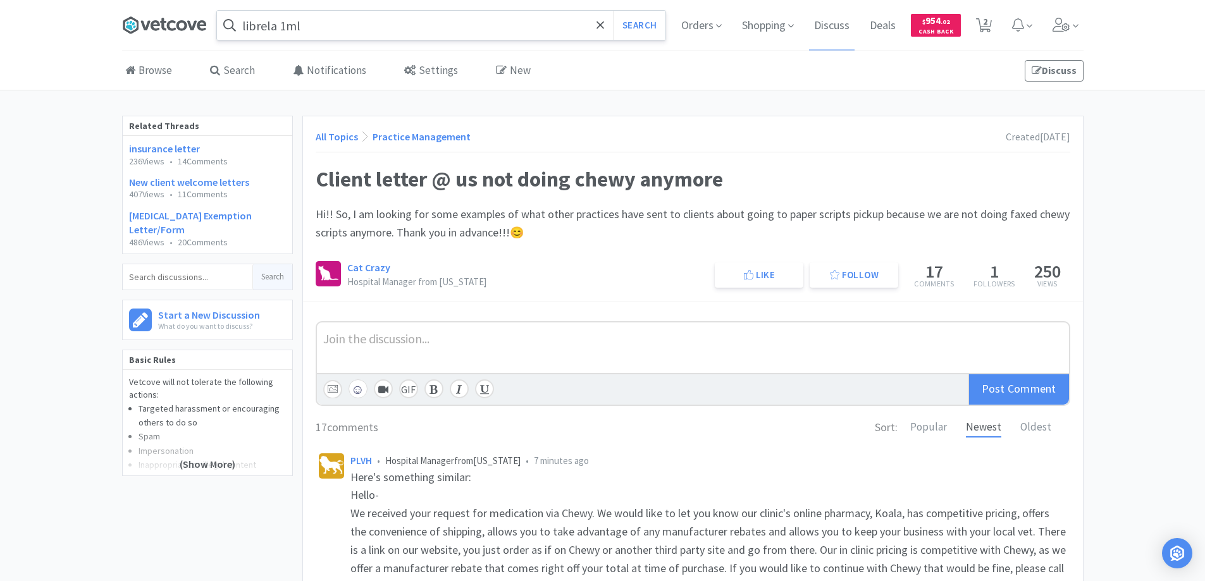
click at [158, 24] on icon at bounding box center [155, 25] width 9 height 10
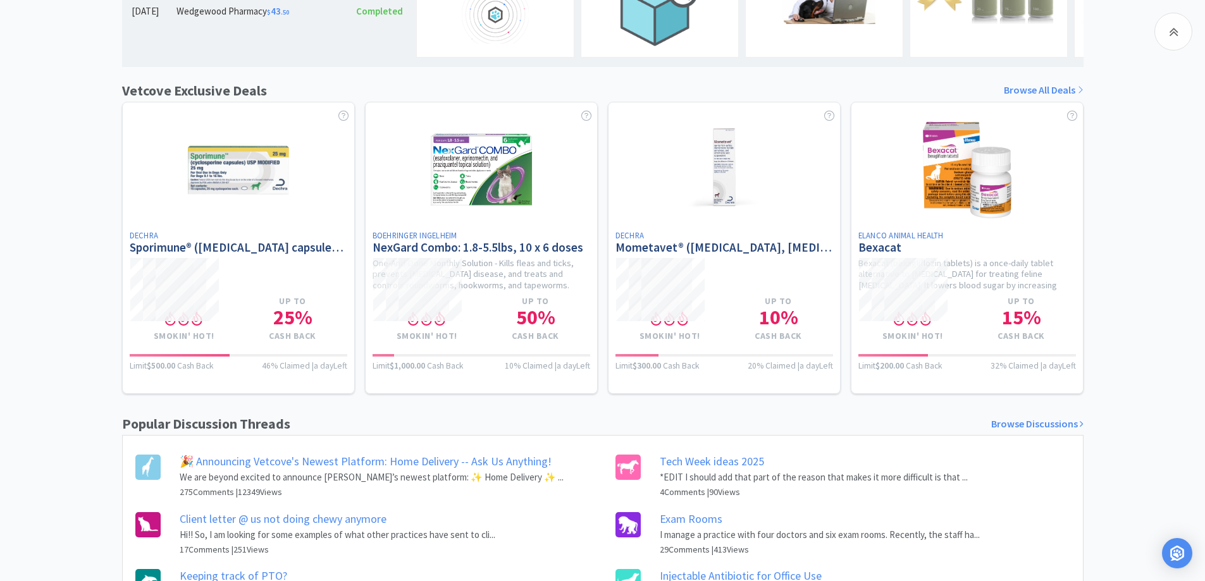
scroll to position [506, 0]
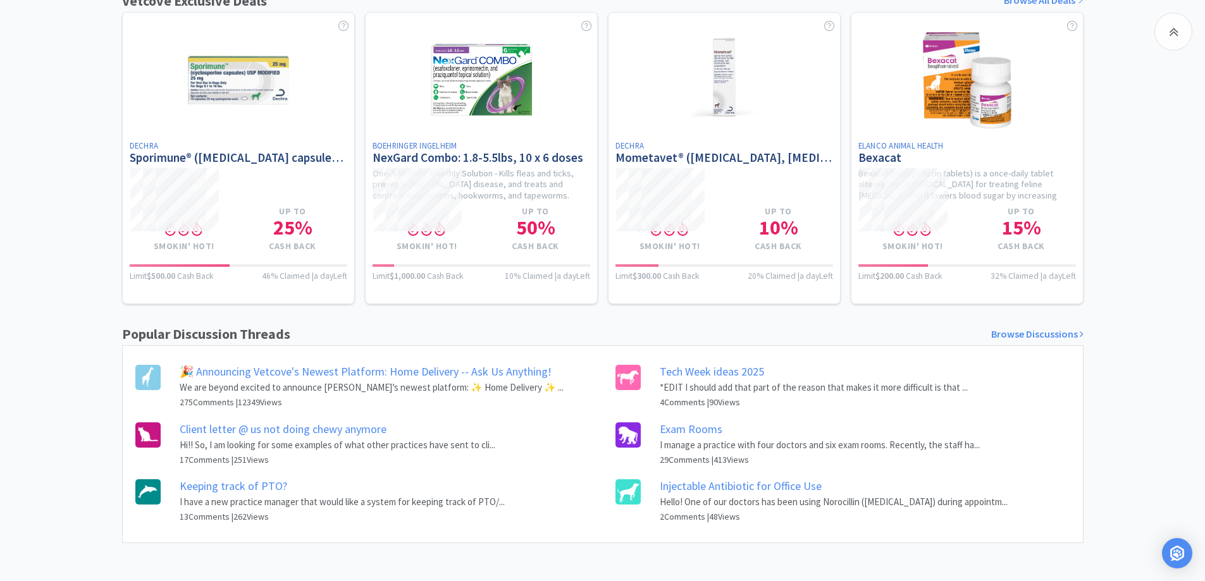
drag, startPoint x: 347, startPoint y: 529, endPoint x: 1036, endPoint y: 514, distance: 689.1
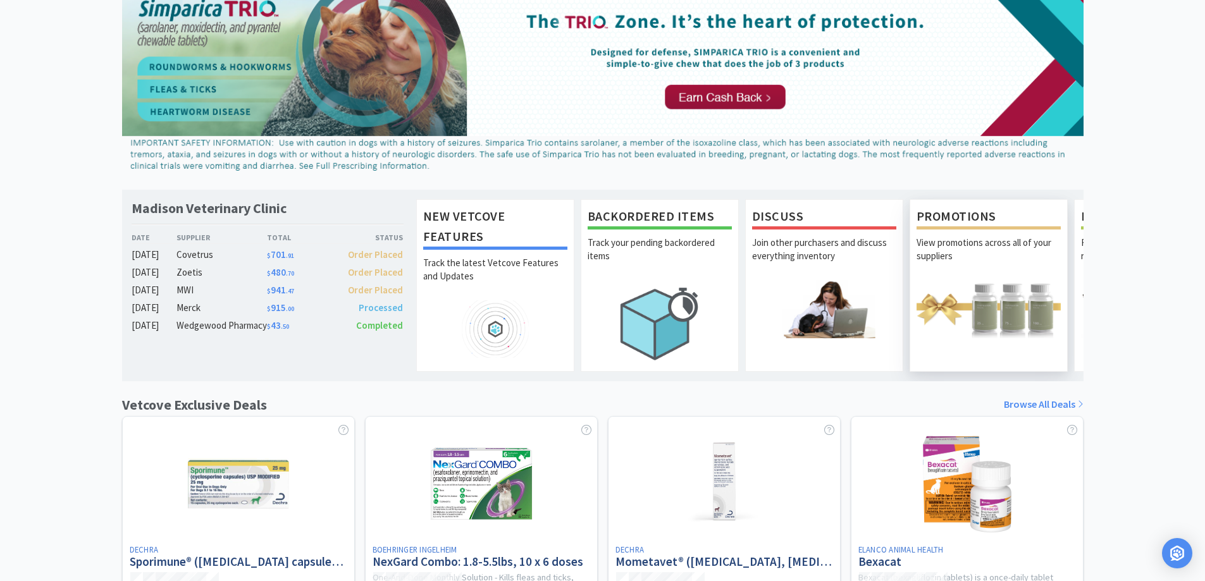
scroll to position [0, 0]
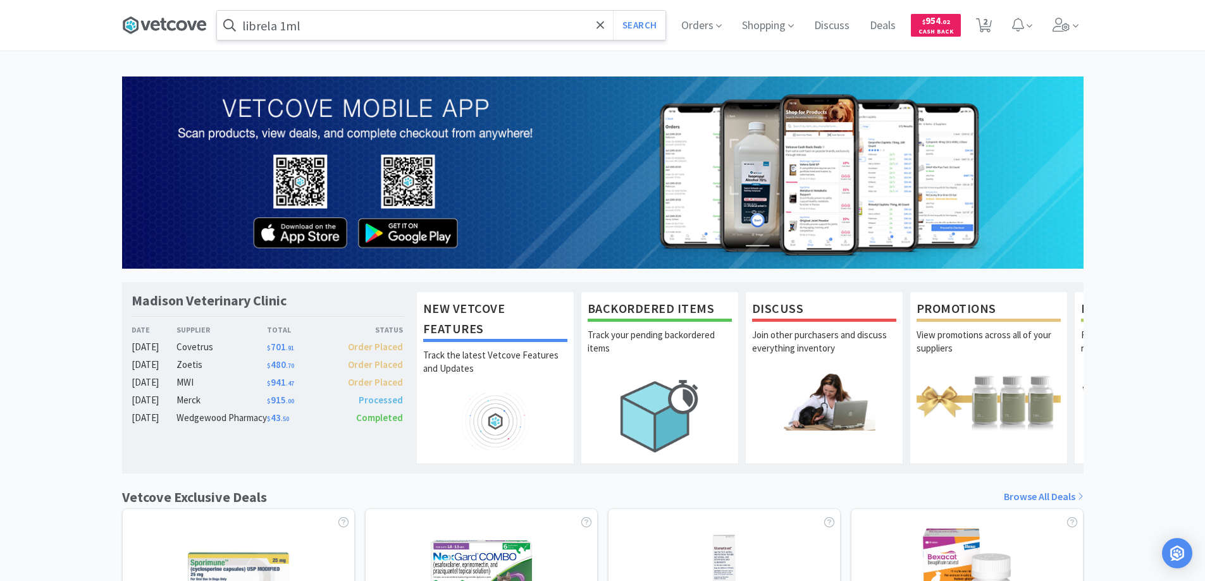
click at [170, 27] on icon at bounding box center [164, 25] width 85 height 19
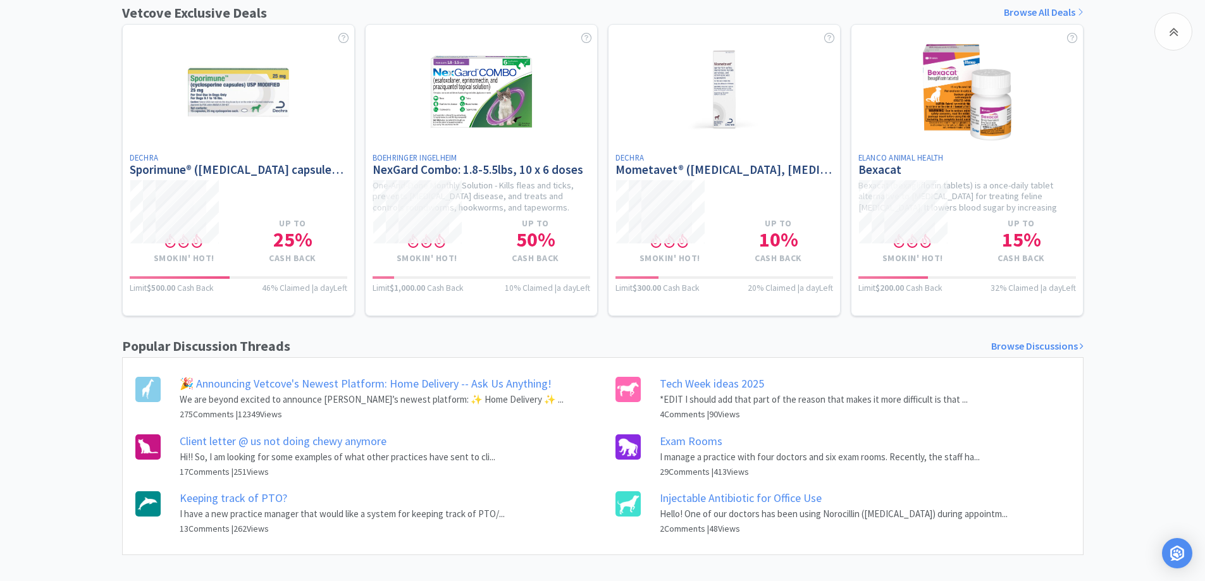
scroll to position [506, 0]
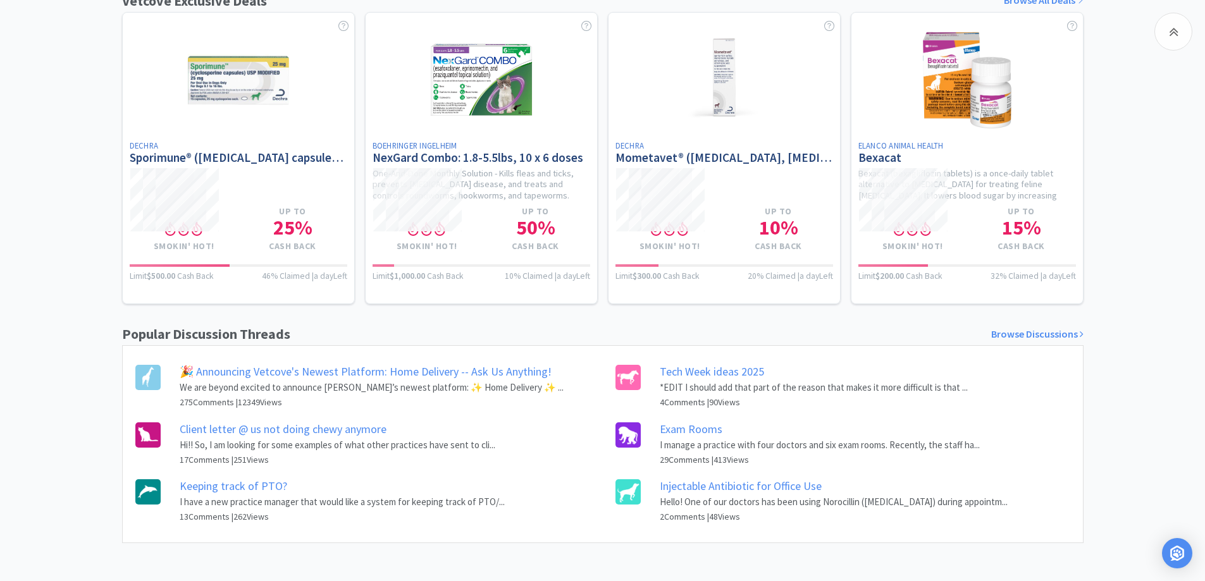
click at [278, 430] on link "Client letter @ us not doing chewy anymore" at bounding box center [283, 429] width 207 height 15
